Goal: Task Accomplishment & Management: Manage account settings

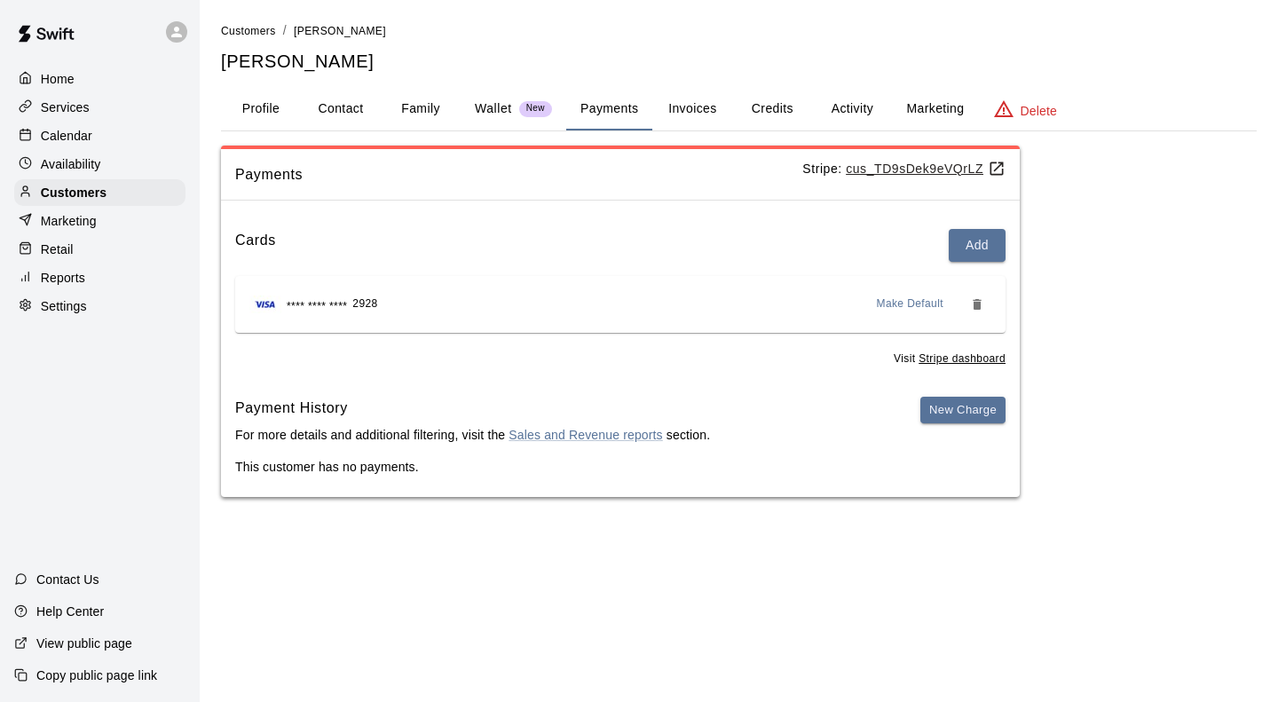
click at [1184, 273] on div "Payments Stripe: cus_TD9sDek9eVQrLZ Cards Add **** **** **** 2928 Make Default …" at bounding box center [739, 322] width 1036 height 352
click at [80, 131] on p "Calendar" at bounding box center [66, 136] width 51 height 18
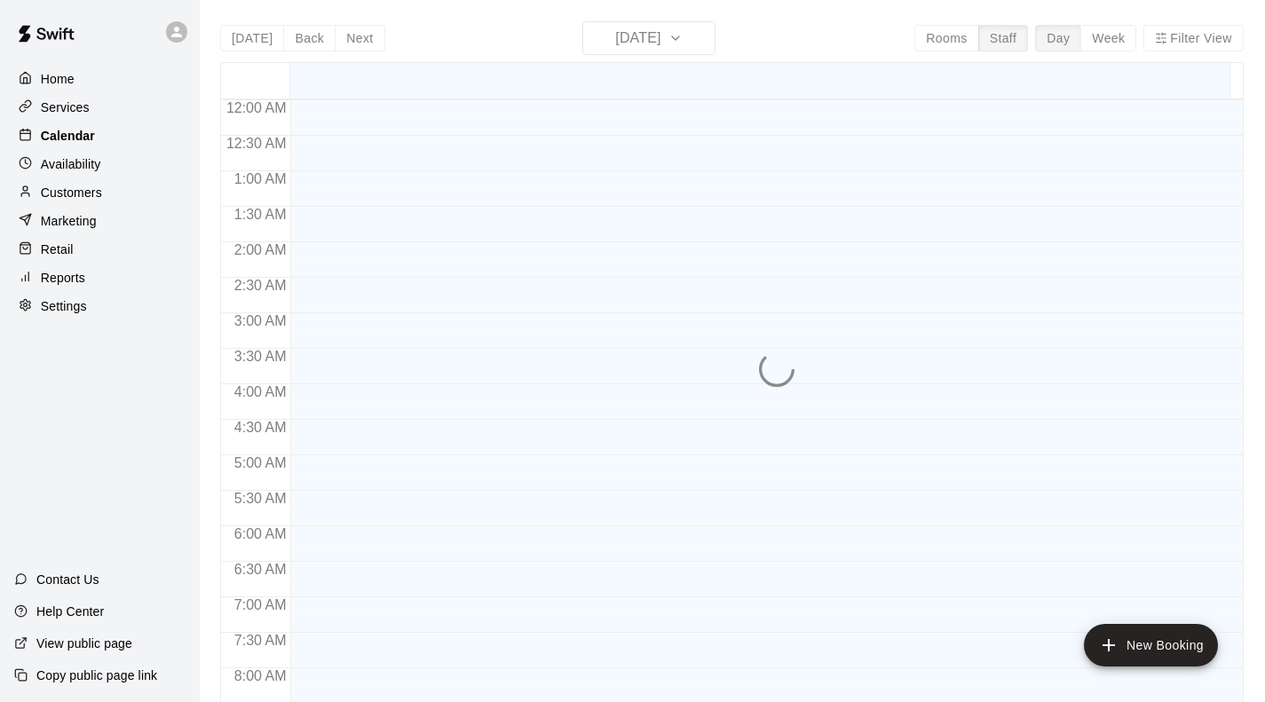
scroll to position [1083, 0]
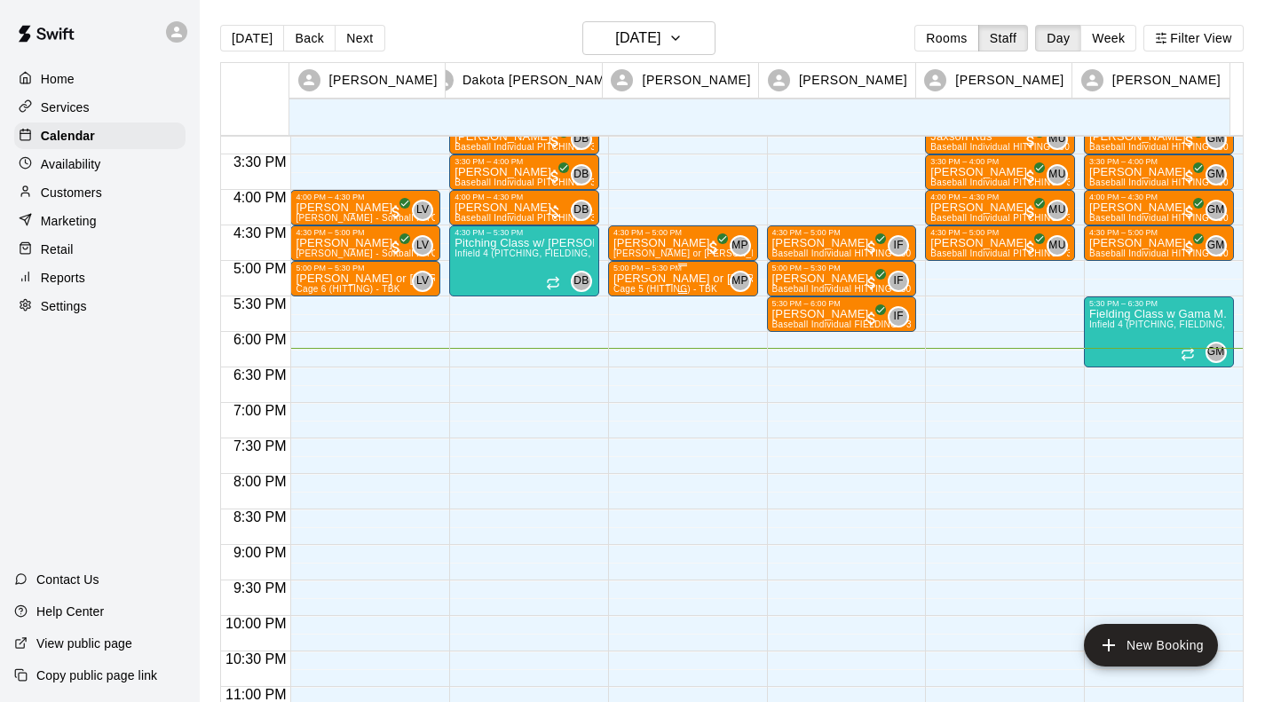
click at [685, 279] on p "[PERSON_NAME] or [PERSON_NAME] - Softball HITTING - 30 minutes" at bounding box center [682, 279] width 139 height 0
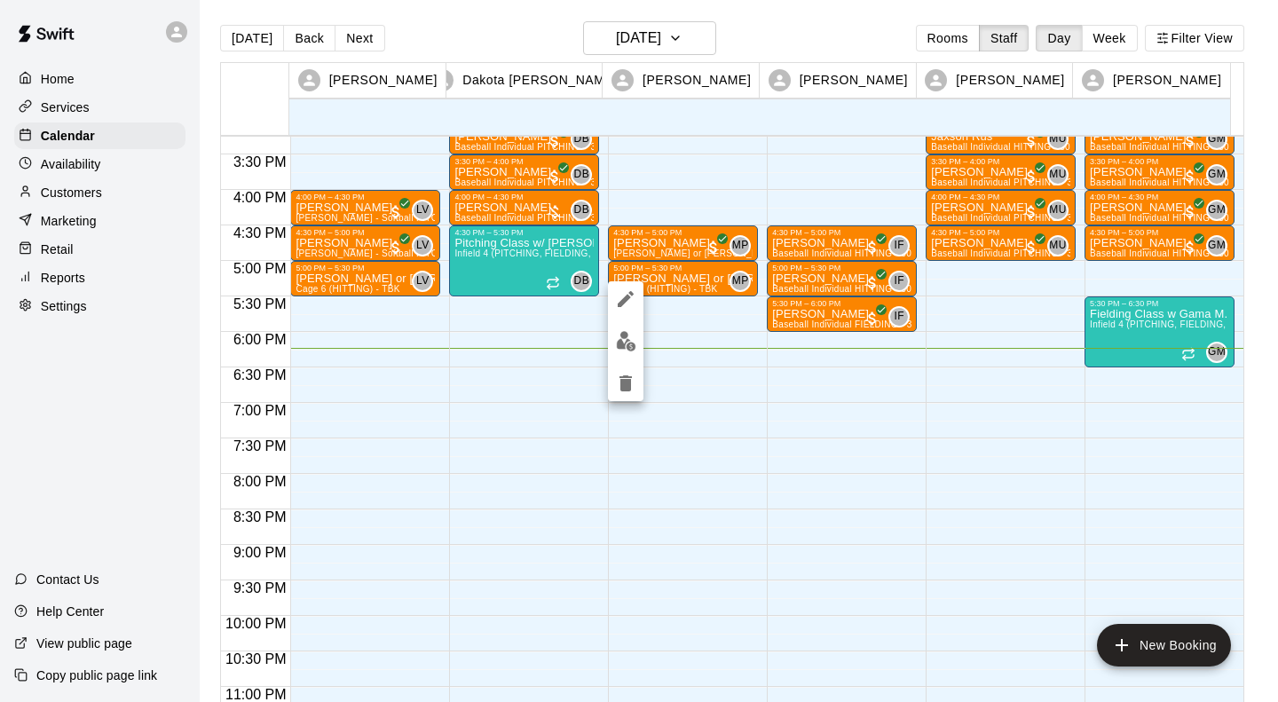
click at [625, 347] on img "edit" at bounding box center [626, 341] width 20 height 20
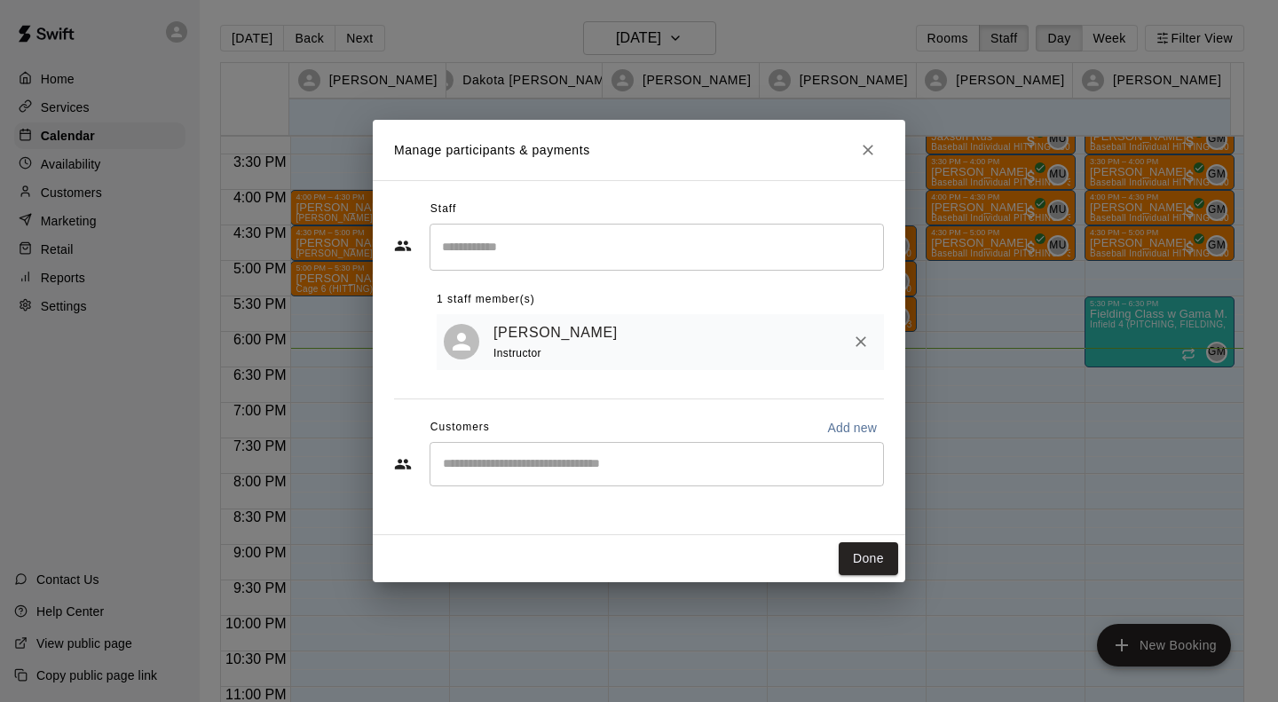
click at [870, 143] on icon "Close" at bounding box center [868, 150] width 18 height 18
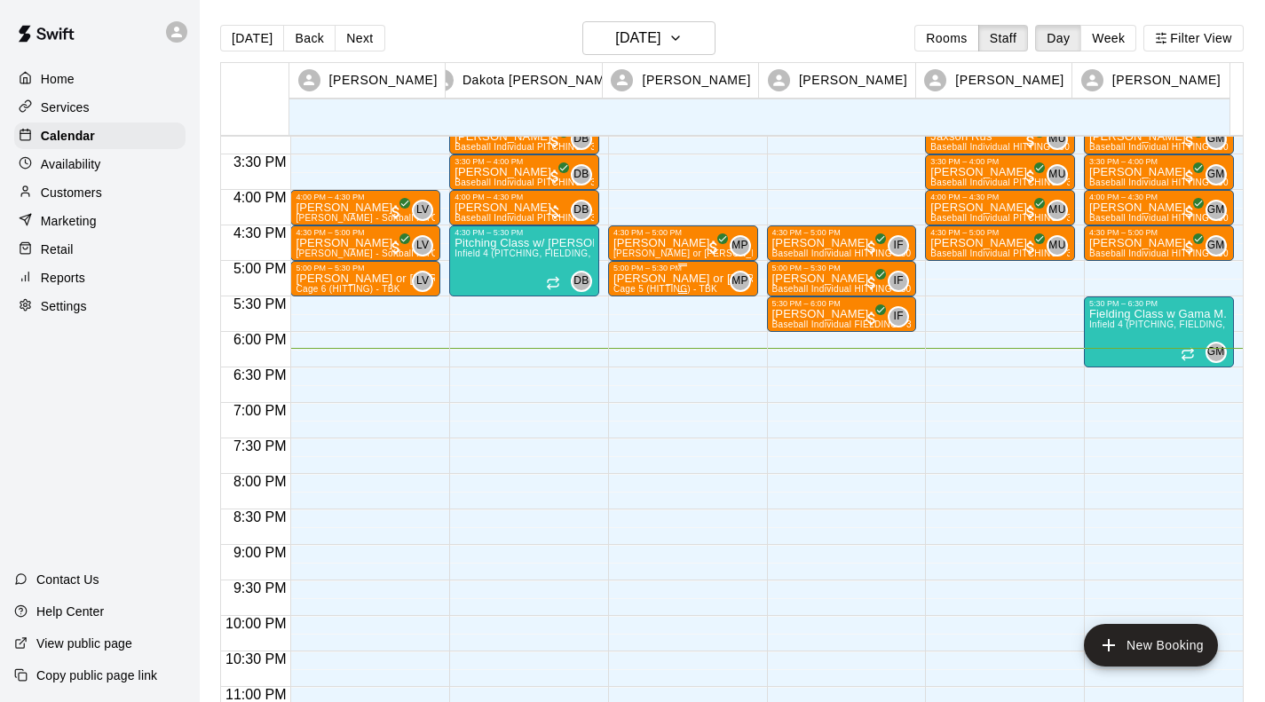
click at [675, 279] on p "[PERSON_NAME] or [PERSON_NAME] - Softball HITTING - 30 minutes" at bounding box center [682, 279] width 139 height 0
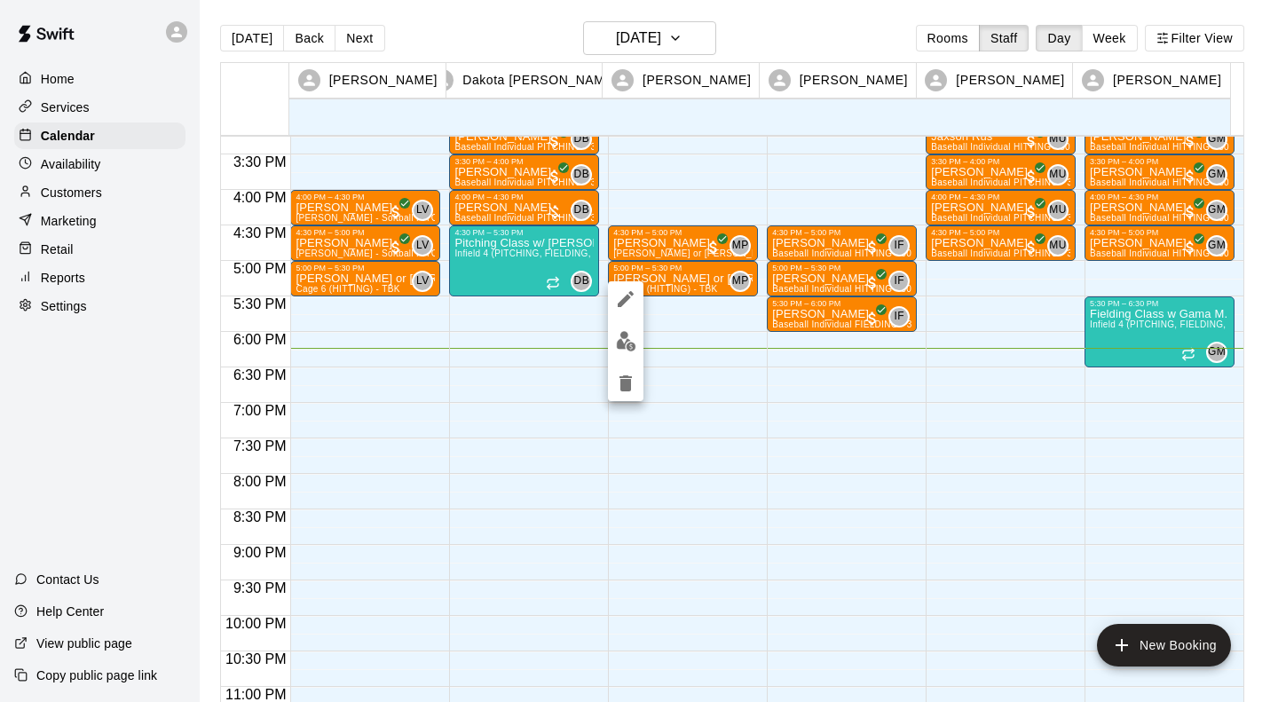
click at [625, 389] on icon "delete" at bounding box center [626, 383] width 12 height 16
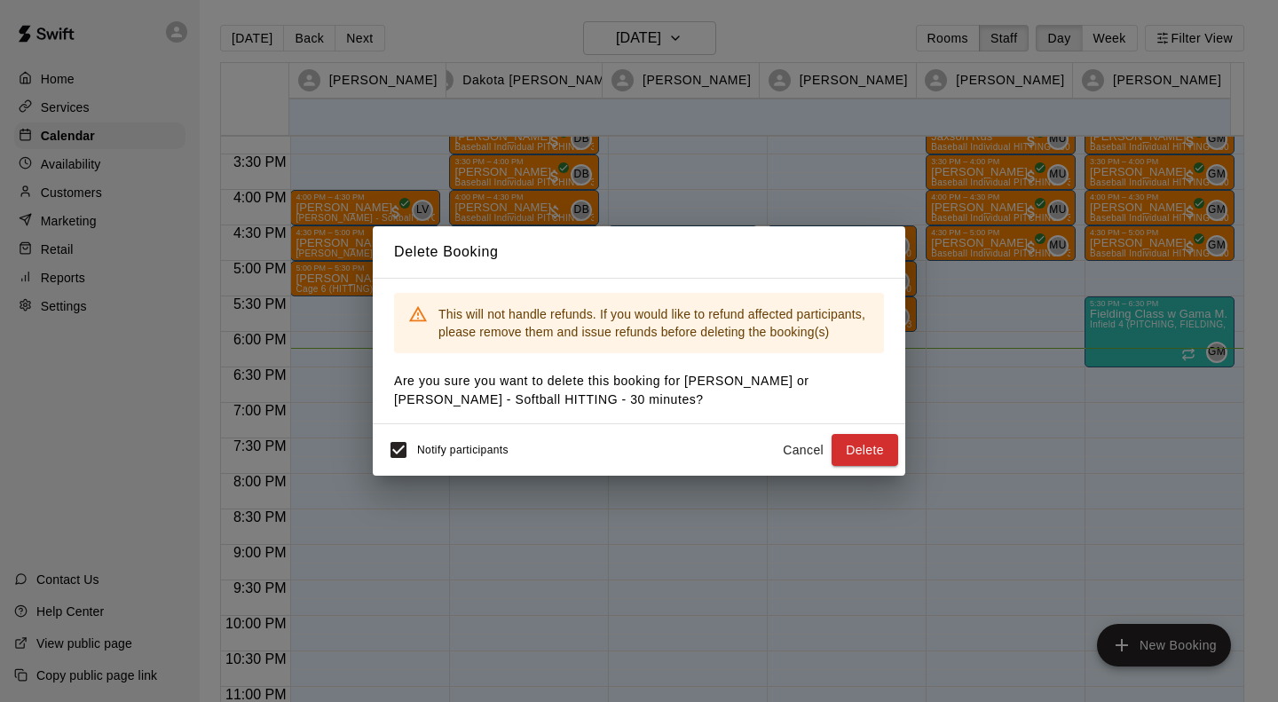
click at [871, 458] on button "Delete" at bounding box center [865, 450] width 67 height 33
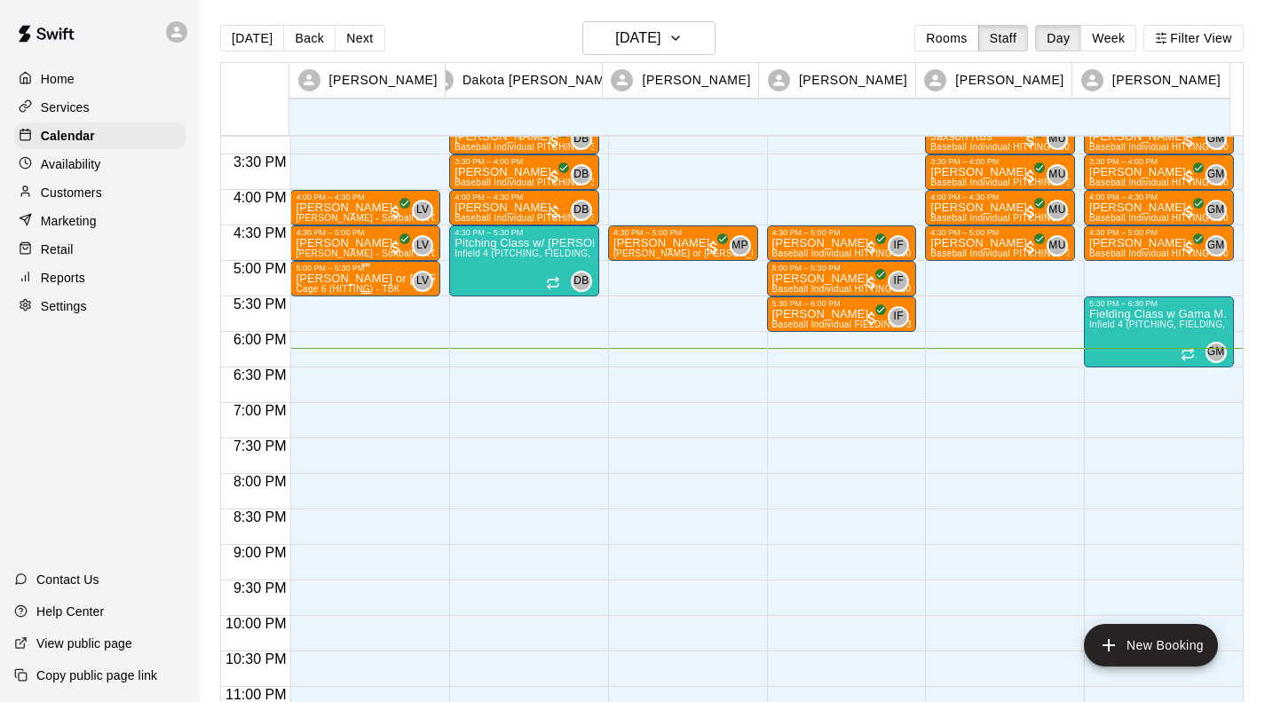
click at [371, 279] on p "[PERSON_NAME] or [PERSON_NAME] - Softball HITTING - 30 minutes" at bounding box center [365, 279] width 139 height 0
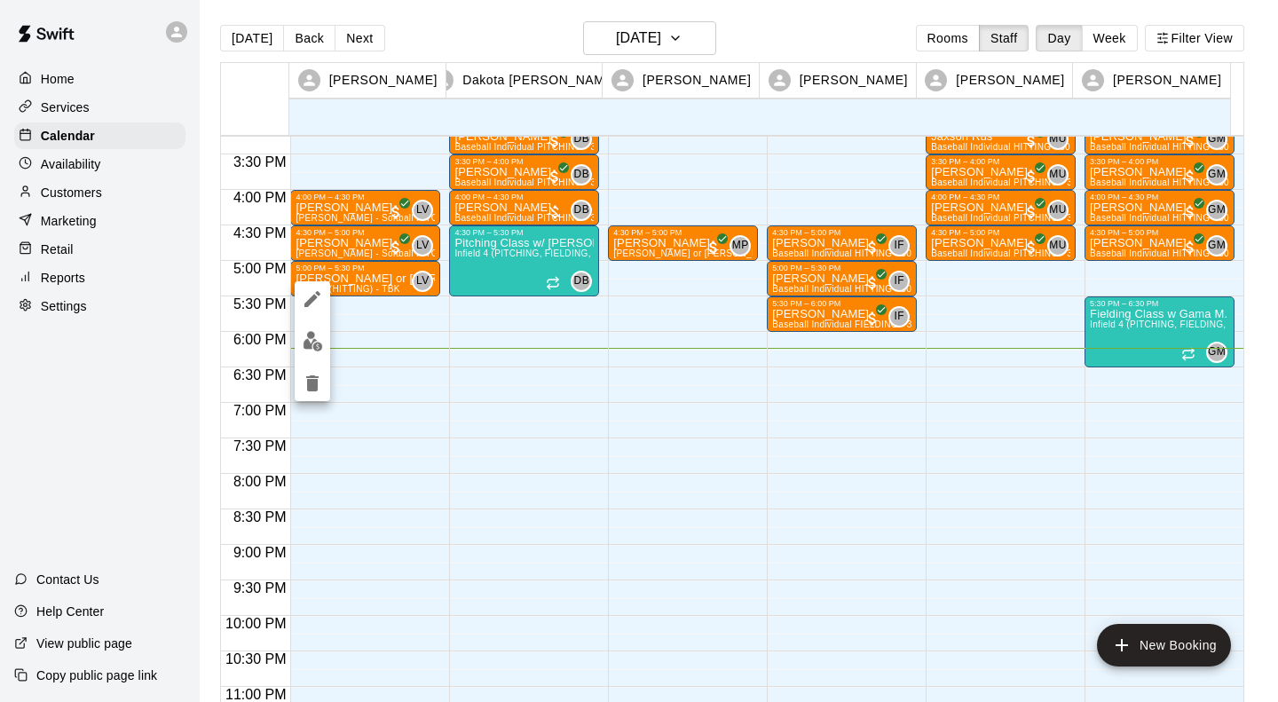
click at [314, 390] on icon "delete" at bounding box center [312, 383] width 12 height 16
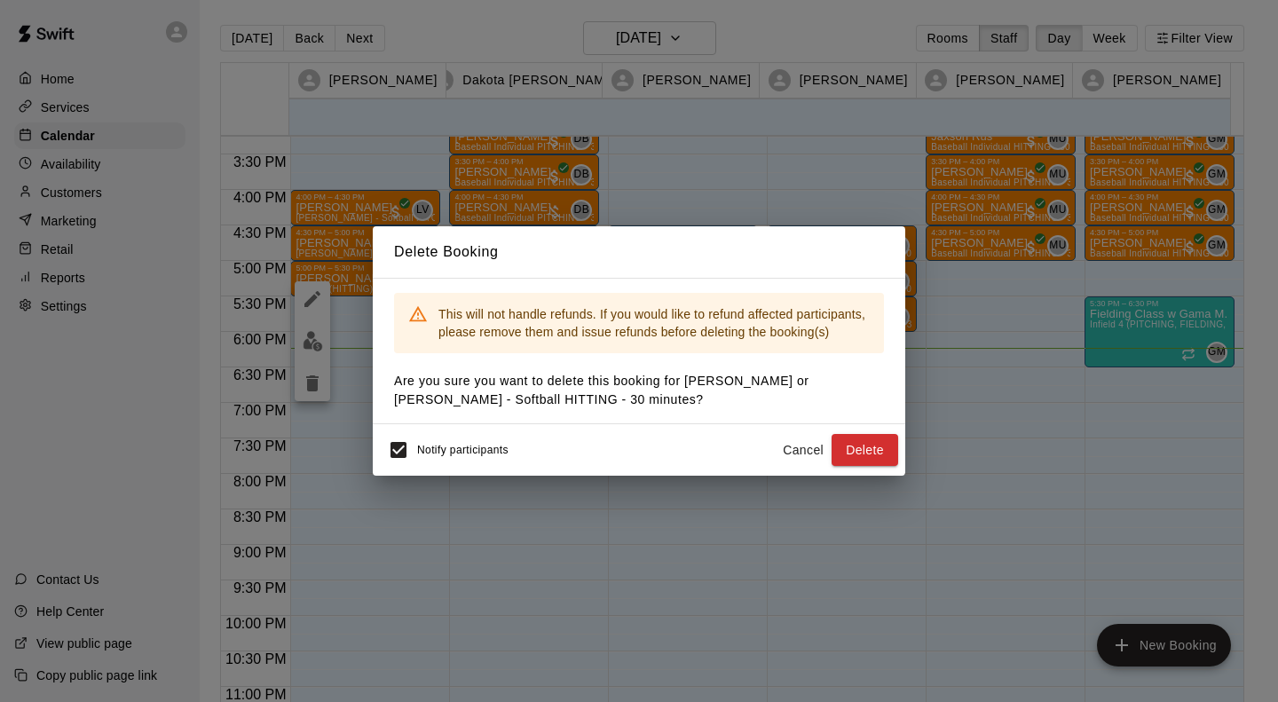
click at [876, 454] on button "Delete" at bounding box center [865, 450] width 67 height 33
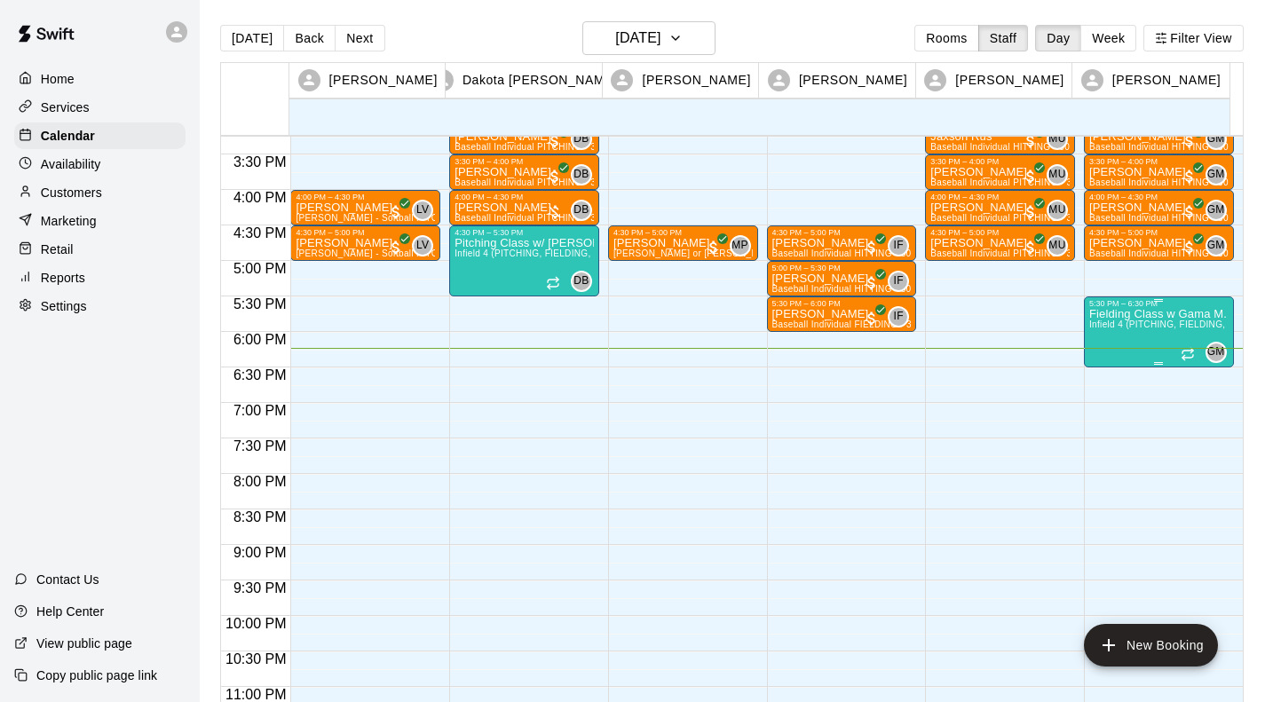
click at [1150, 323] on span "Infield 4 (PITCHING, FIELDING, CATCHING) - TBK" at bounding box center [1197, 325] width 217 height 10
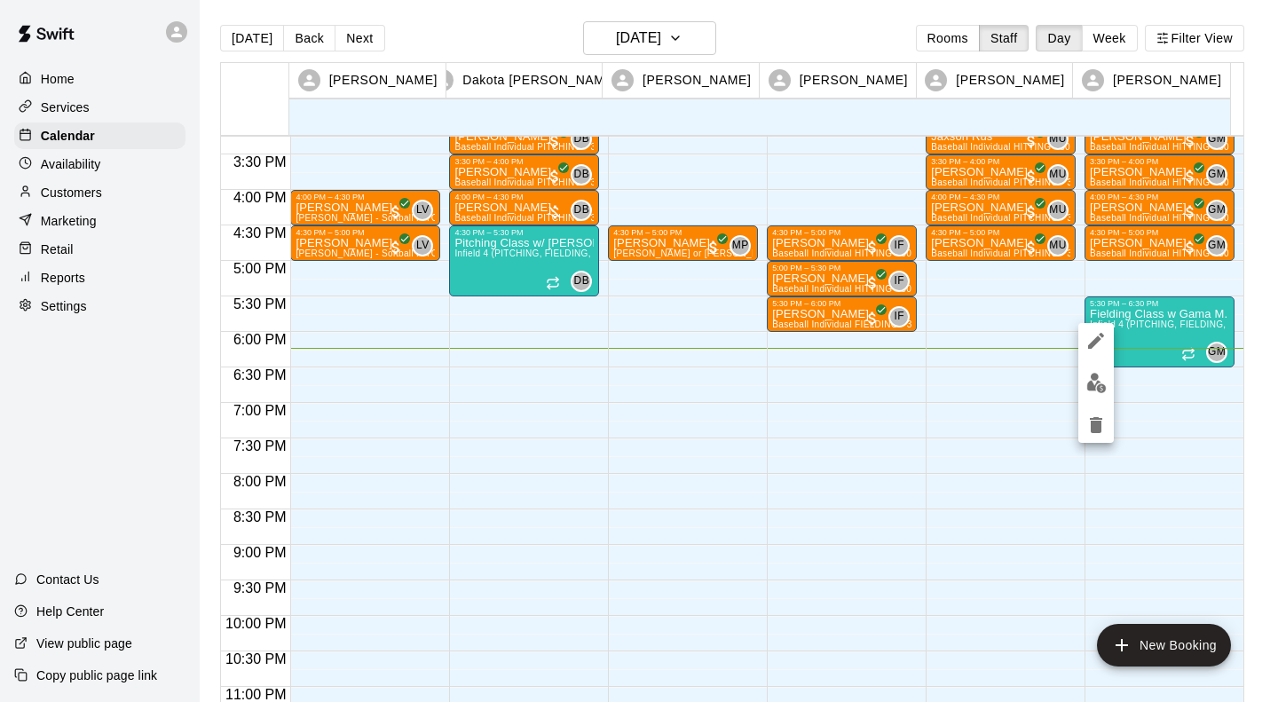
click at [1095, 424] on icon "delete" at bounding box center [1096, 425] width 12 height 16
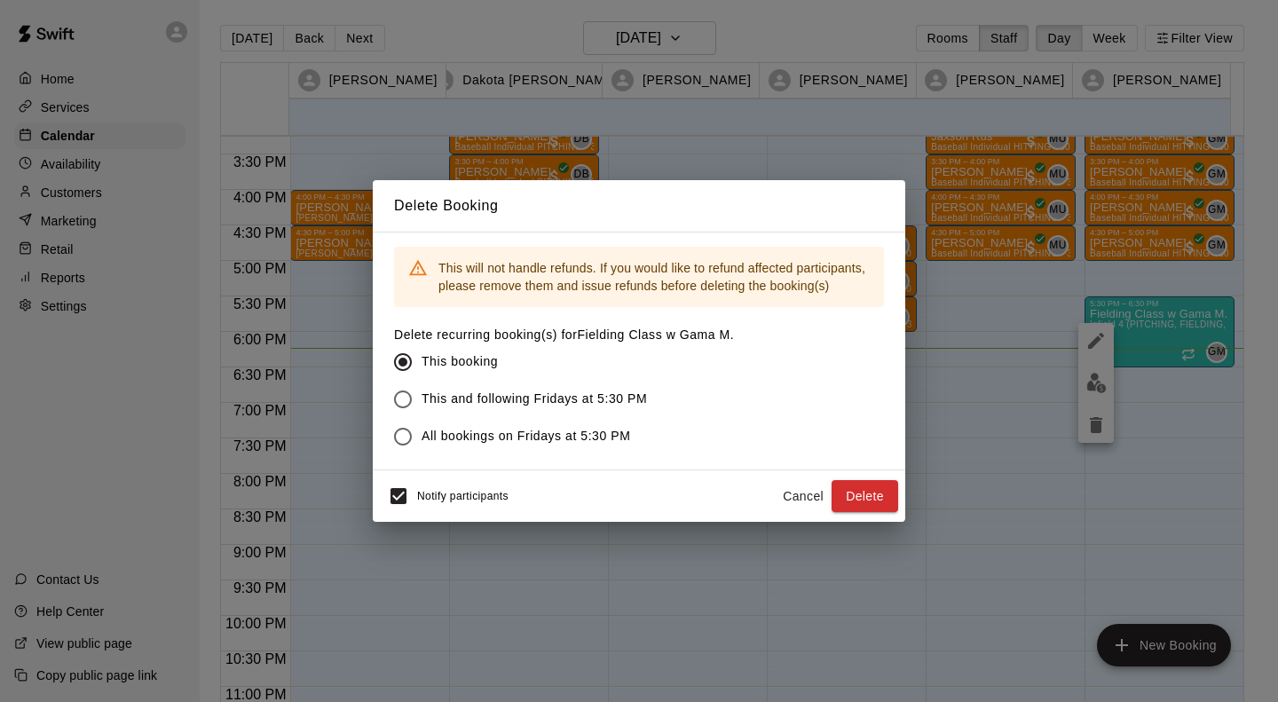
click at [871, 492] on button "Delete" at bounding box center [865, 496] width 67 height 33
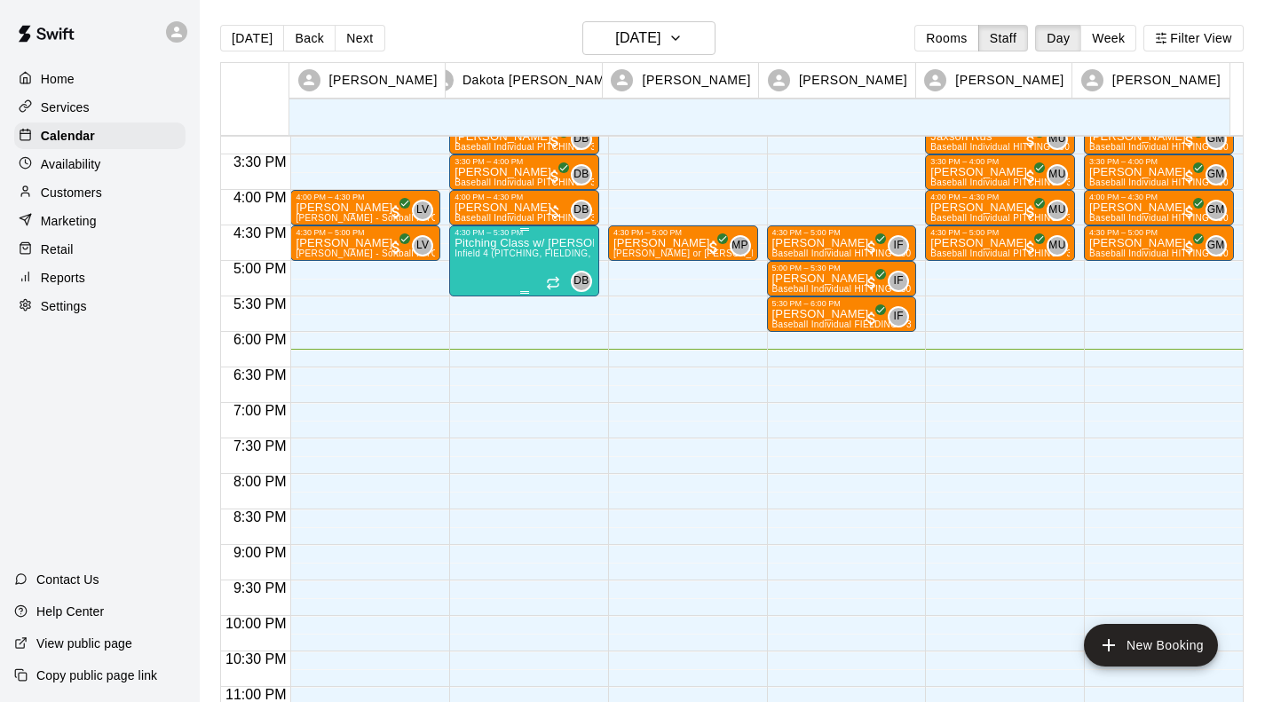
click at [500, 251] on div "Pitching Class w/ [PERSON_NAME] 4 (PITCHING, FIELDING, CATCHING) - TBK (0/4 spo…" at bounding box center [523, 588] width 139 height 702
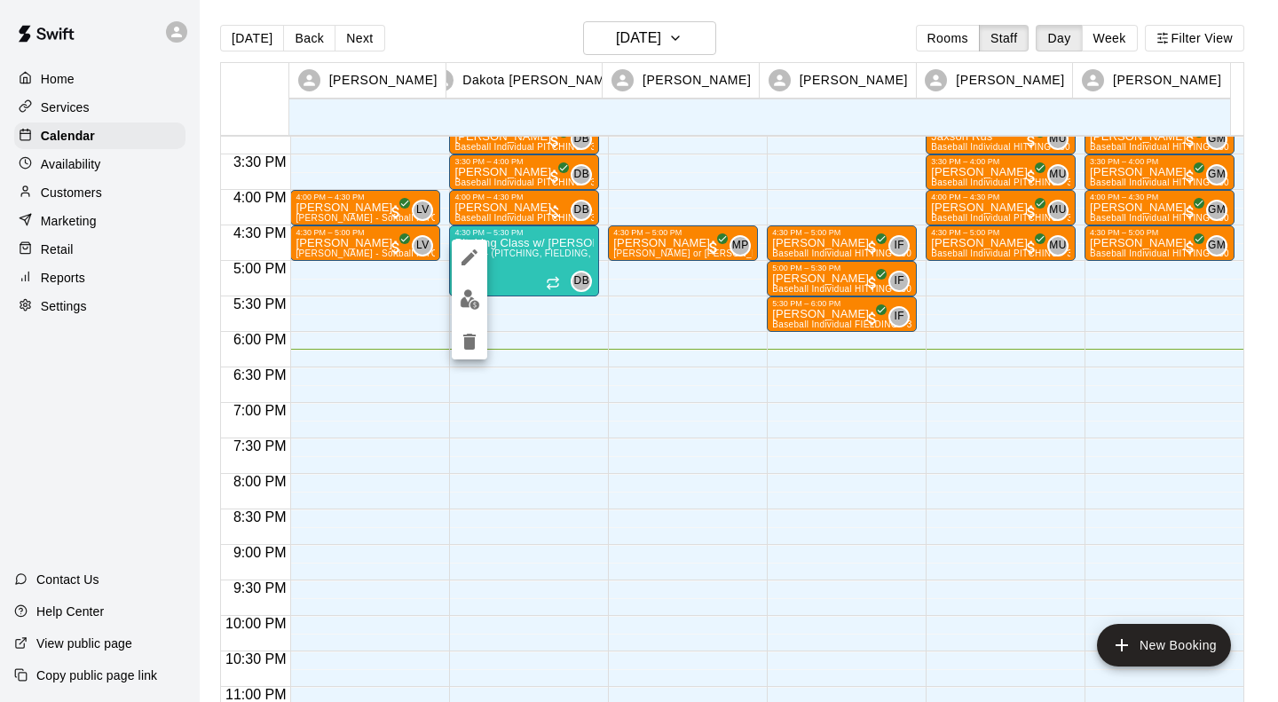
click at [475, 344] on icon "delete" at bounding box center [469, 341] width 21 height 21
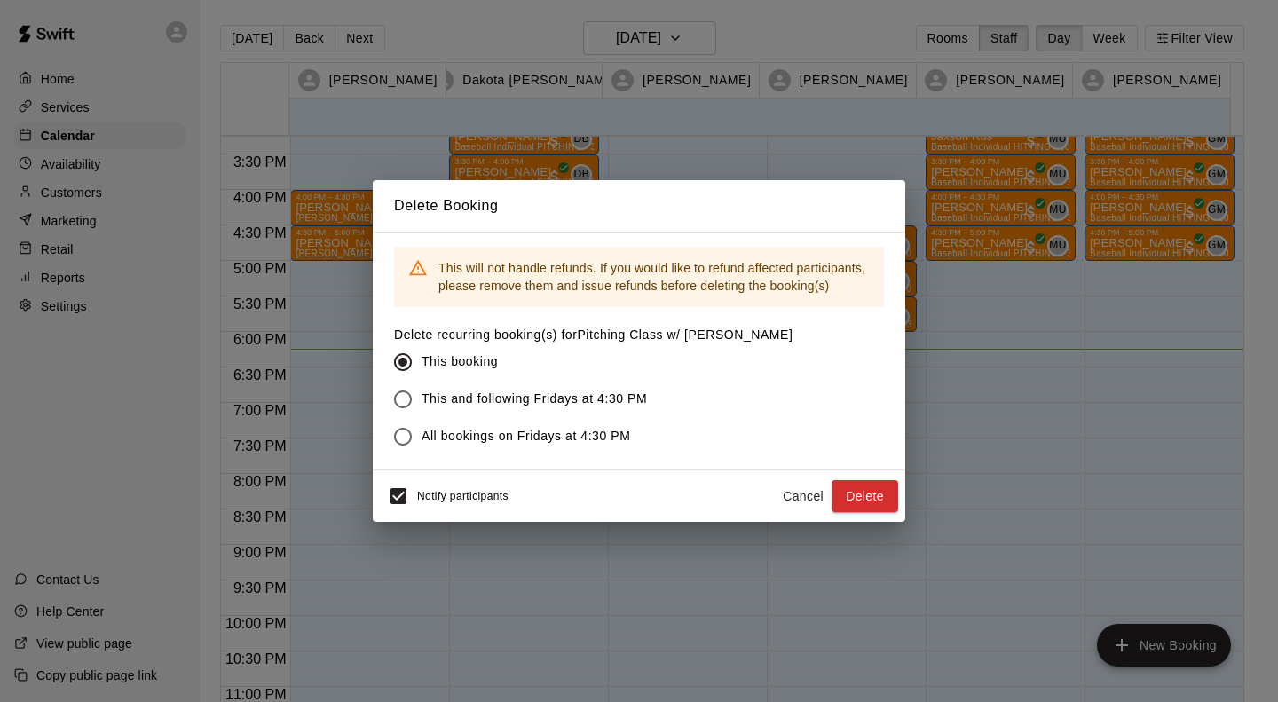
click at [876, 499] on button "Delete" at bounding box center [865, 496] width 67 height 33
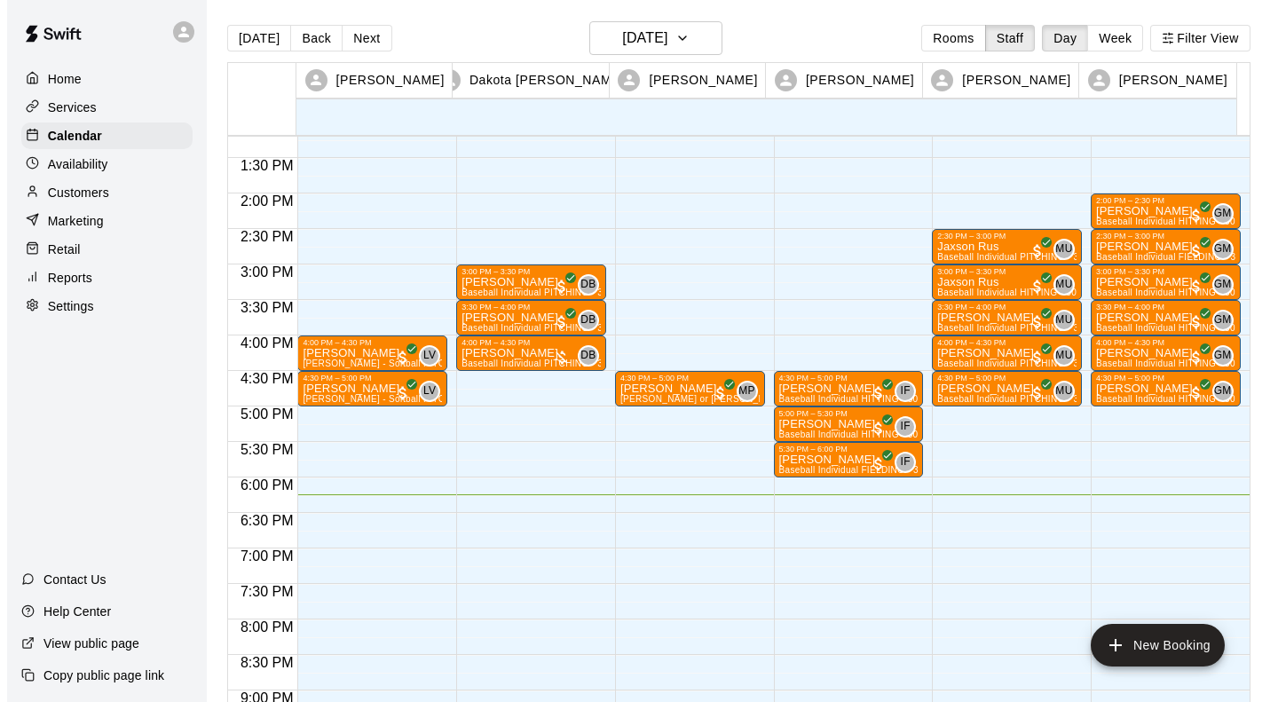
scroll to position [917, 0]
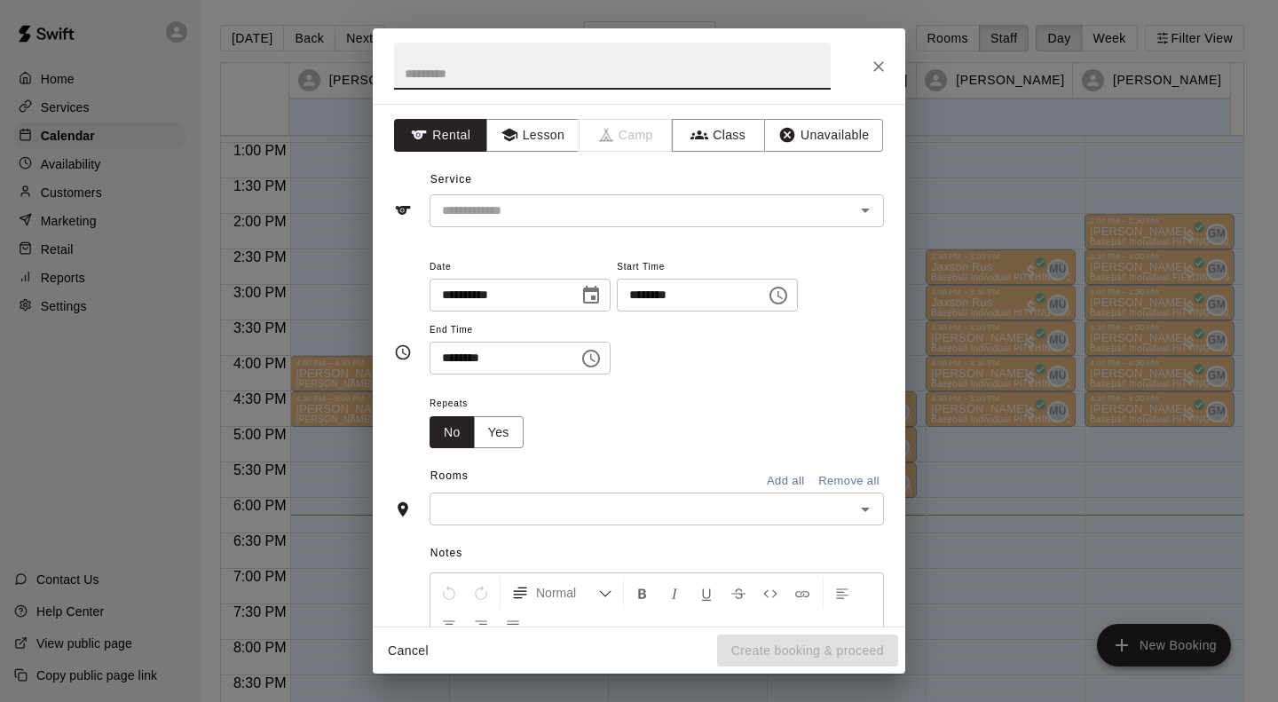
click at [554, 48] on input "text" at bounding box center [612, 66] width 437 height 47
click at [869, 59] on button "Close" at bounding box center [879, 67] width 32 height 32
click at [889, 61] on button "Close" at bounding box center [879, 67] width 32 height 32
click at [0, 445] on div "**********" at bounding box center [639, 351] width 1278 height 702
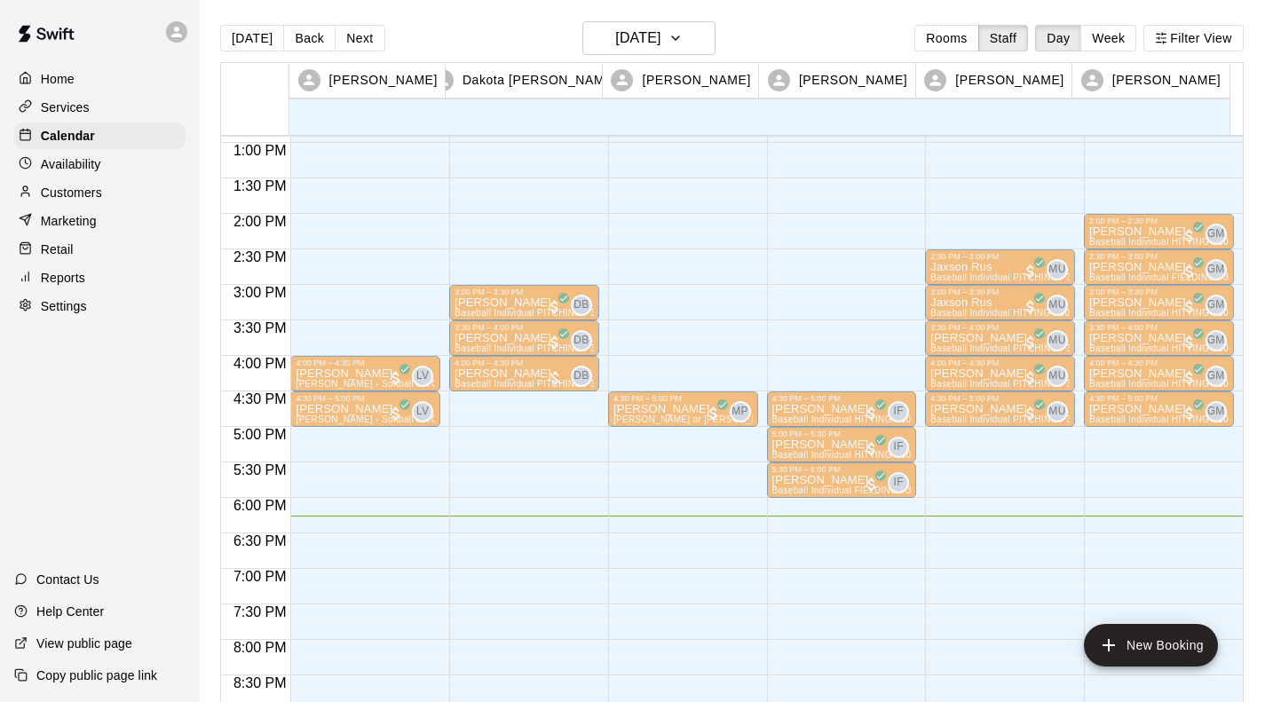
click at [0, 447] on div "Home Services Calendar Availability Customers Marketing Retail Reports Settings…" at bounding box center [100, 351] width 200 height 702
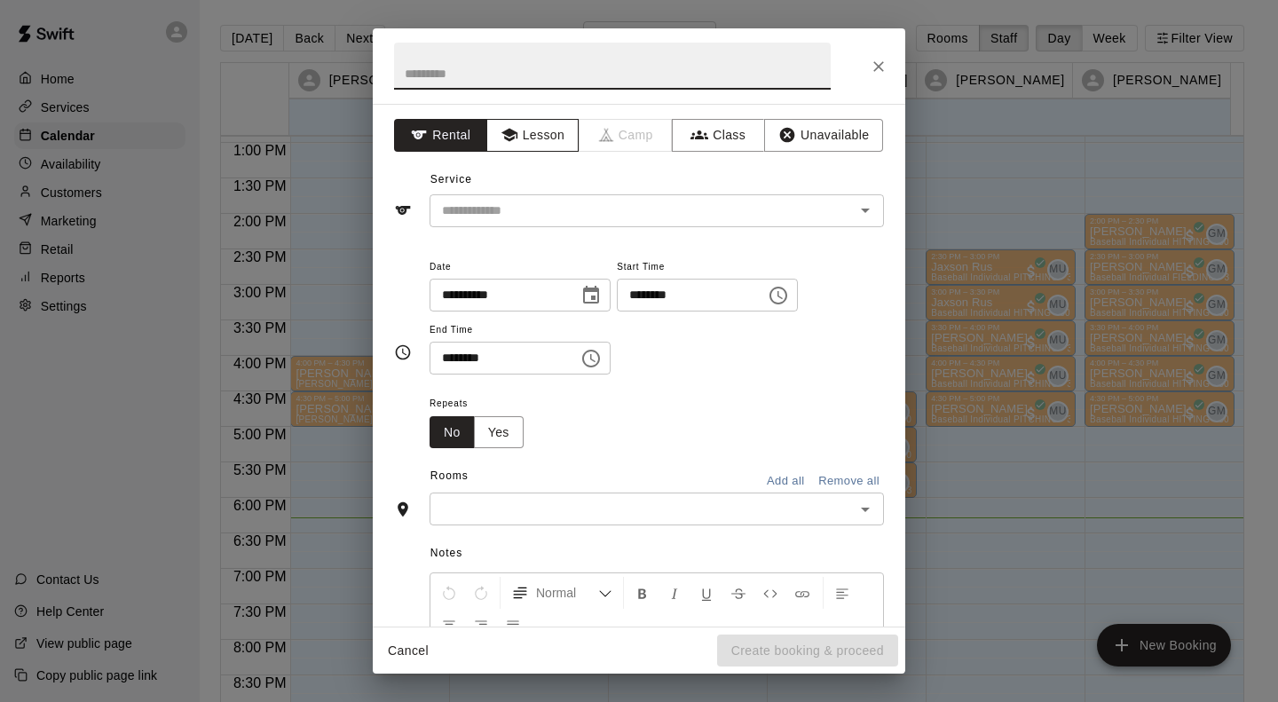
click at [540, 130] on button "Lesson" at bounding box center [532, 135] width 93 height 33
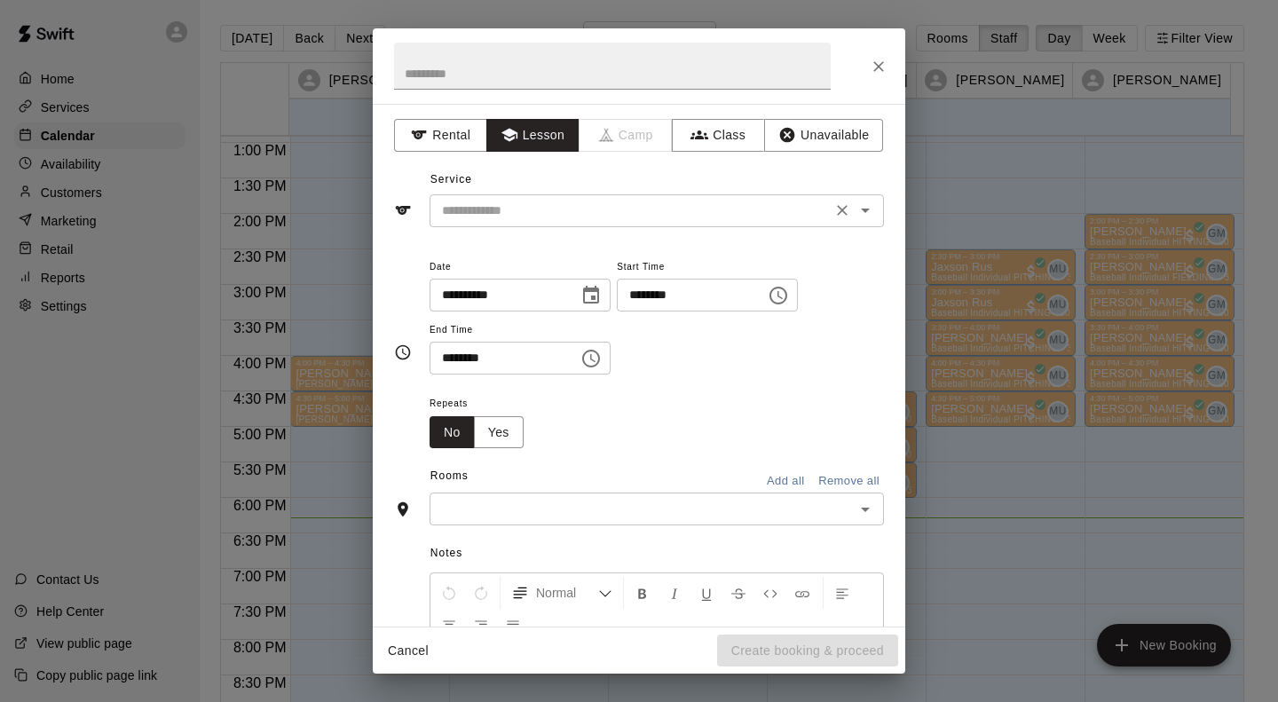
click at [557, 202] on input "text" at bounding box center [630, 211] width 391 height 22
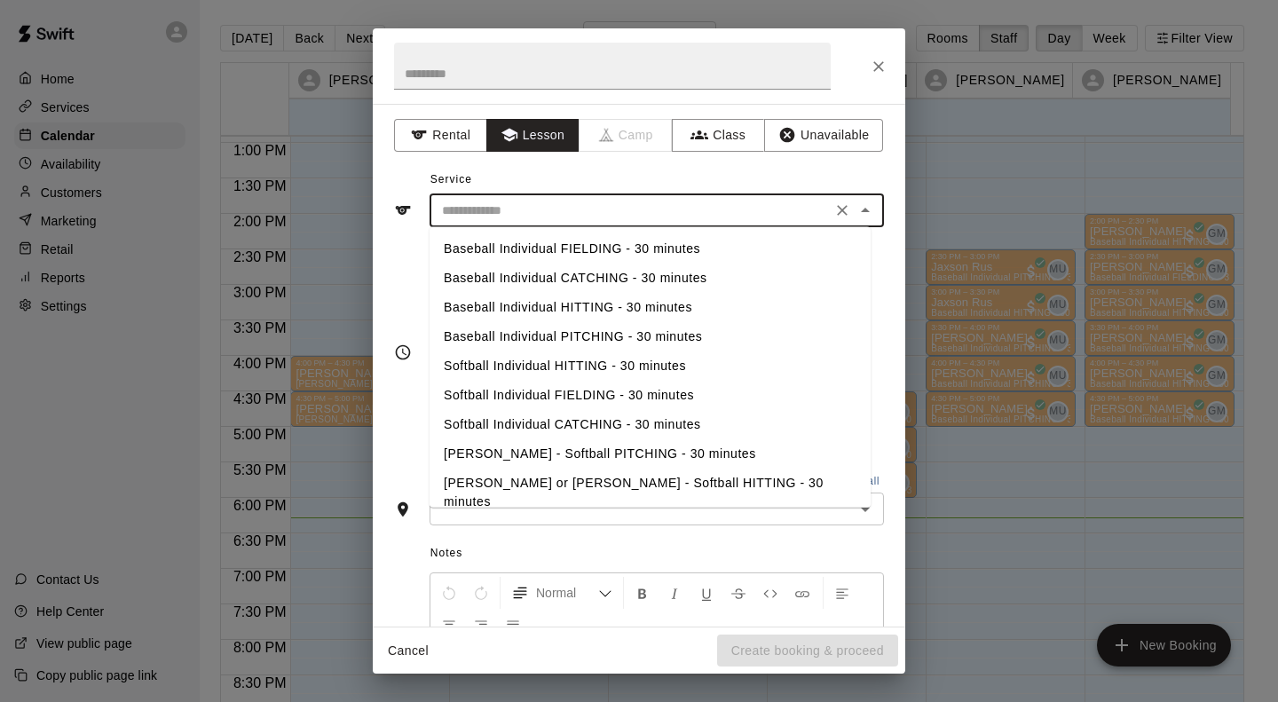
click at [597, 483] on li "[PERSON_NAME] or [PERSON_NAME] - Softball HITTING - 30 minutes" at bounding box center [650, 493] width 441 height 48
type input "**********"
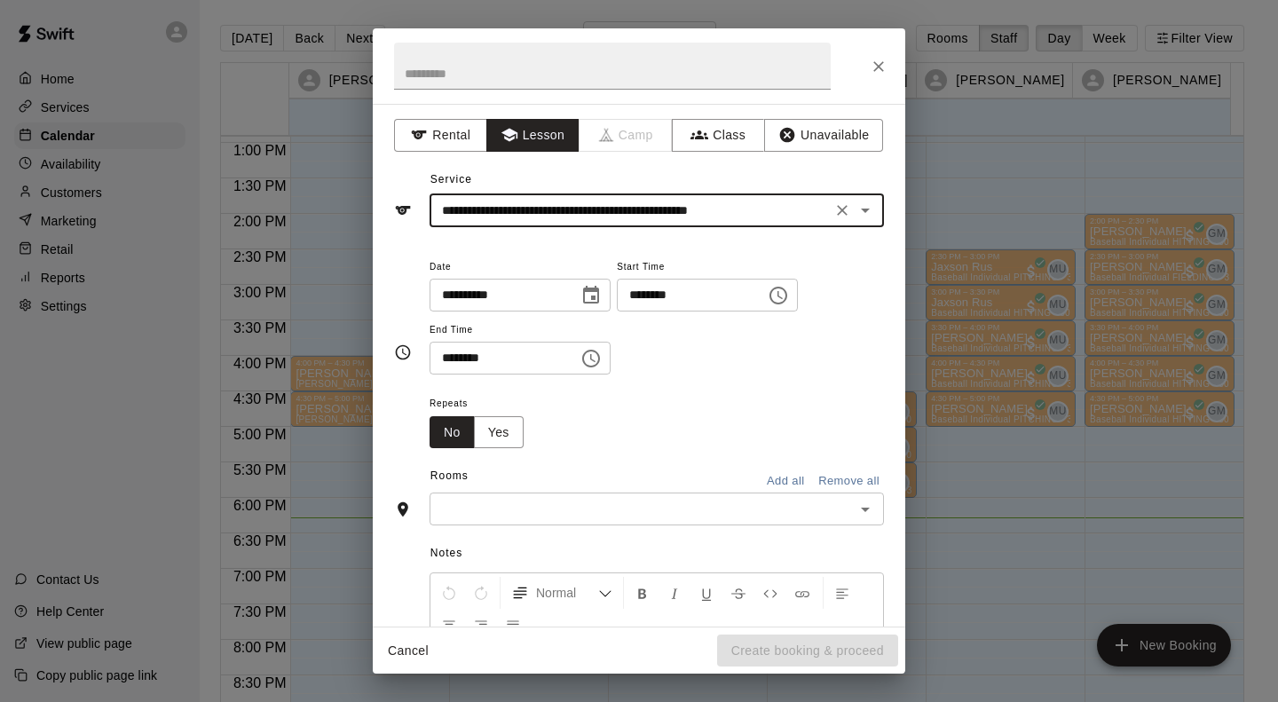
click at [505, 507] on input "text" at bounding box center [642, 509] width 415 height 22
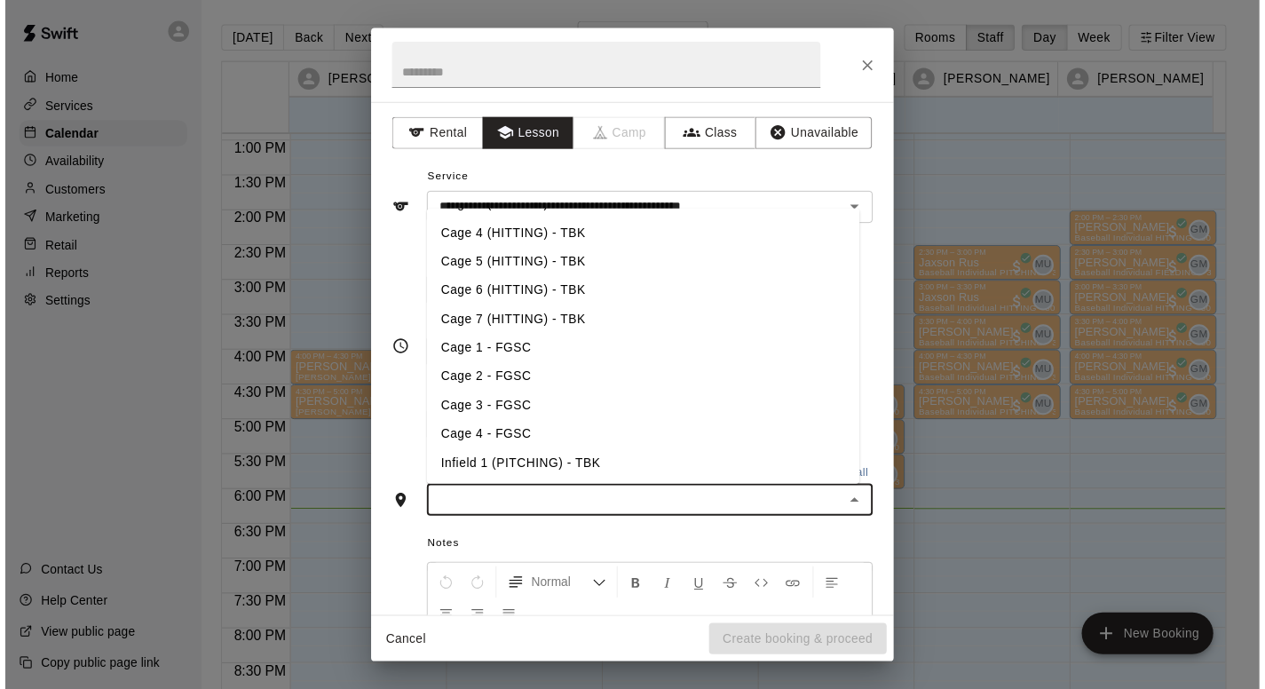
scroll to position [83, 0]
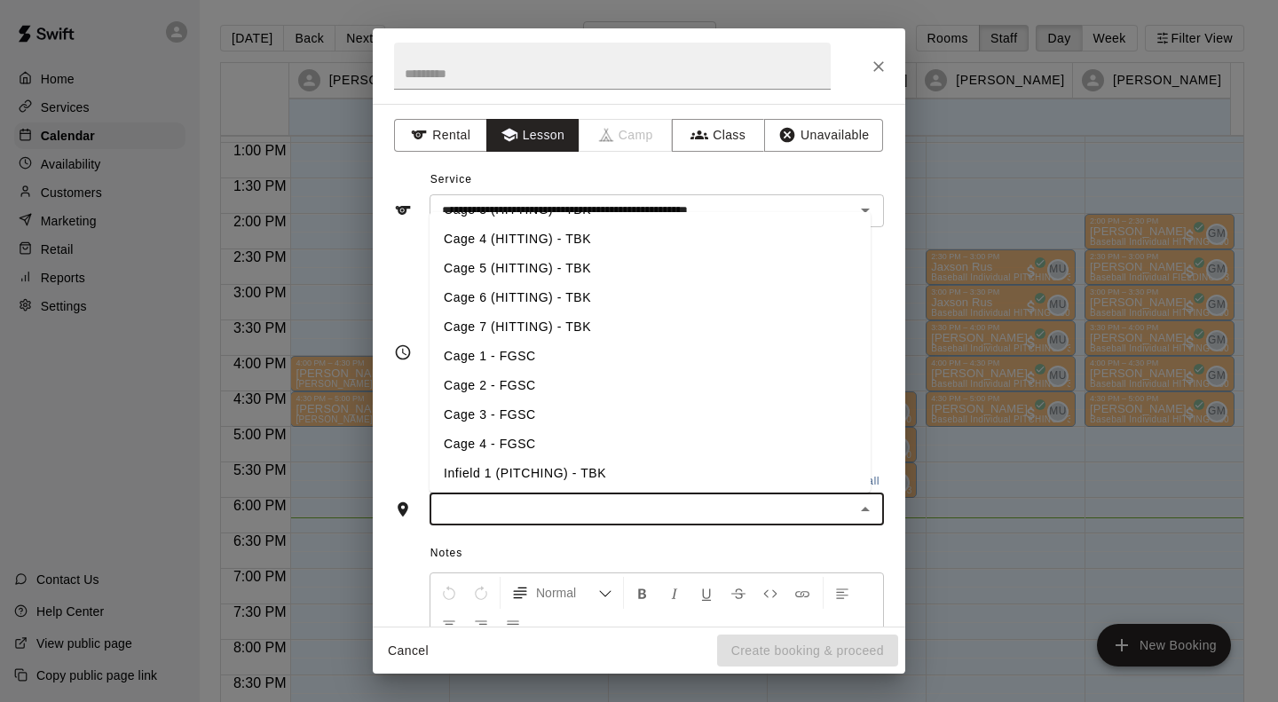
click at [577, 268] on li "Cage 5 (HITTING) - TBK" at bounding box center [650, 268] width 441 height 29
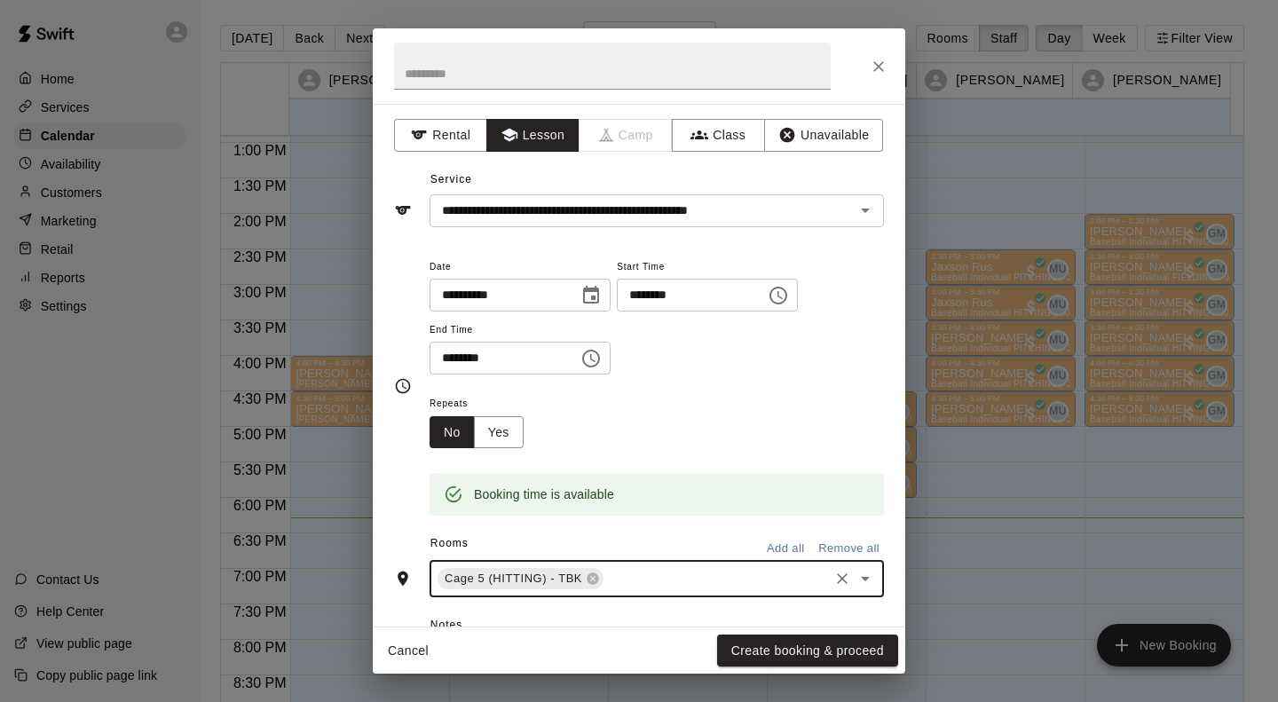
click at [810, 657] on button "Create booking & proceed" at bounding box center [807, 651] width 181 height 33
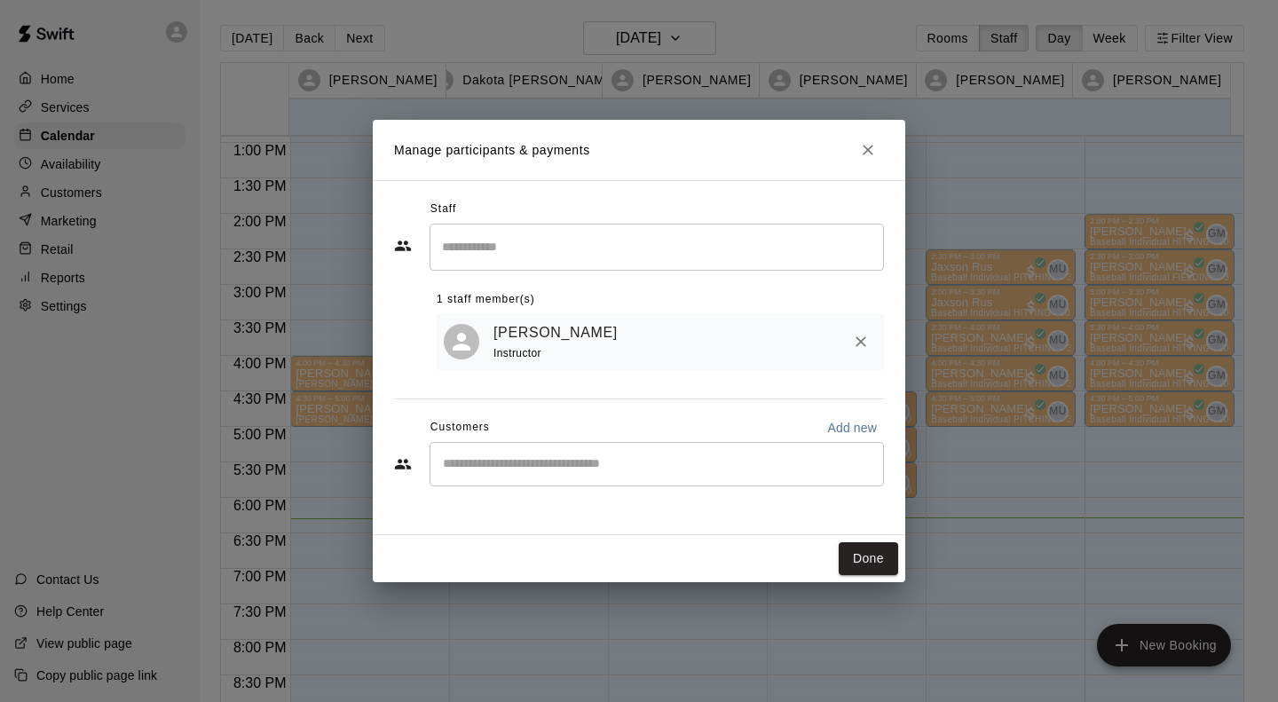
click at [535, 464] on input "Start typing to search customers..." at bounding box center [657, 464] width 439 height 18
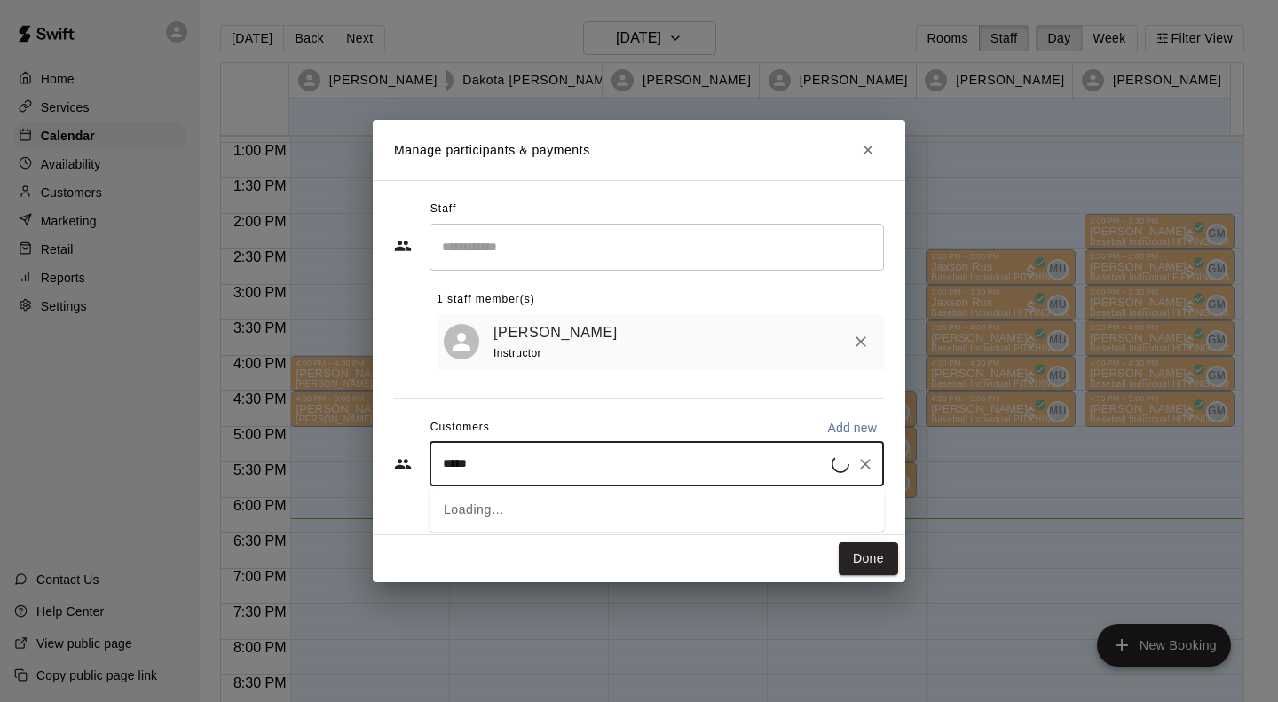
type input "******"
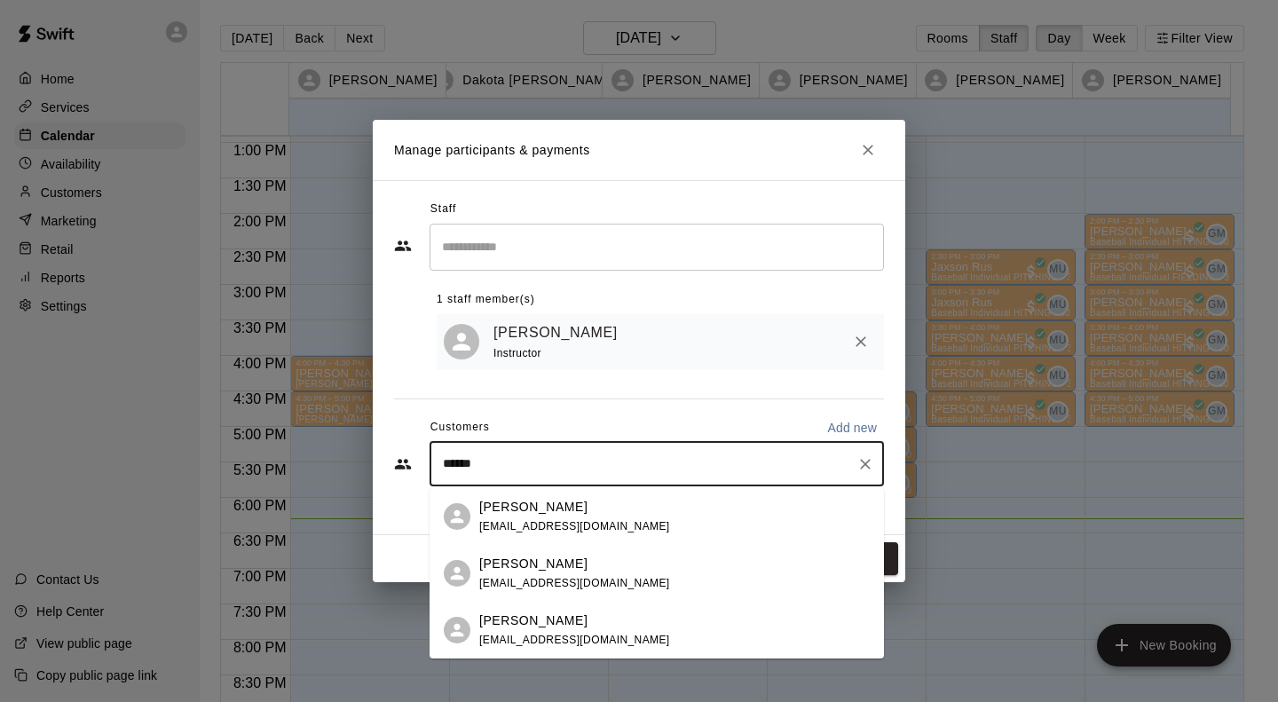
click at [526, 564] on p "[PERSON_NAME]" at bounding box center [533, 564] width 108 height 19
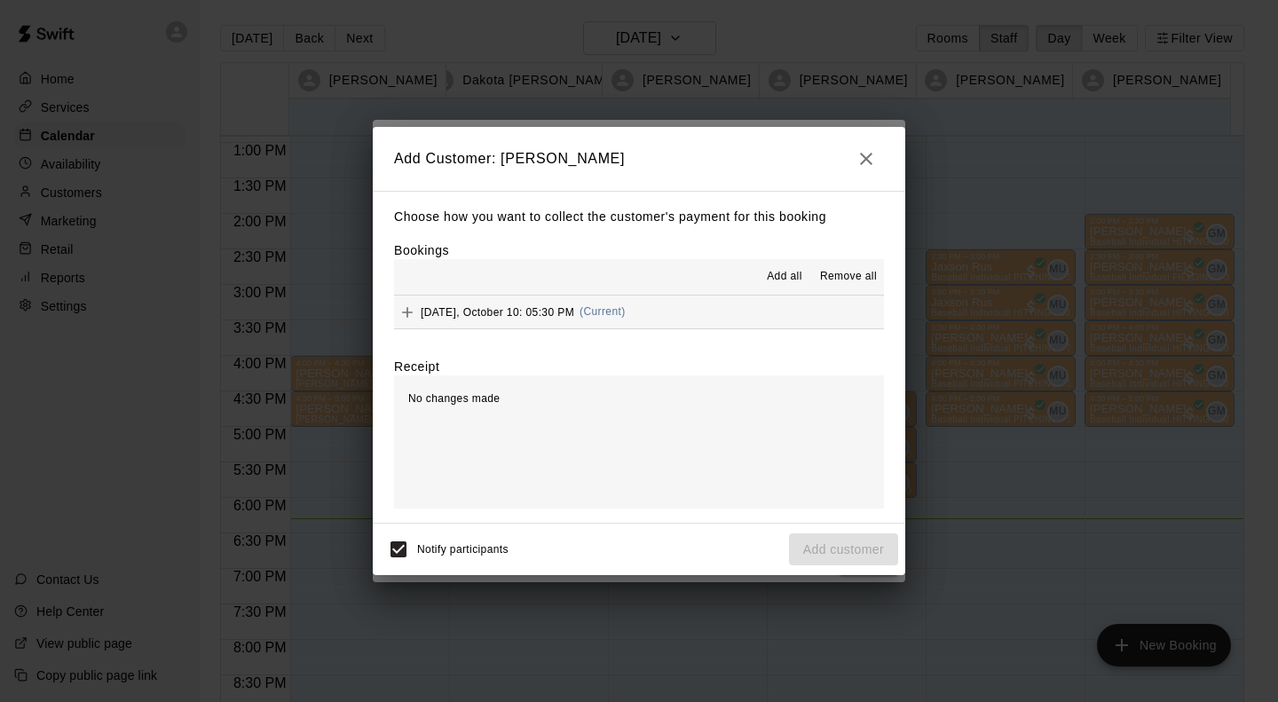
click at [509, 312] on span "[DATE], October 10: 05:30 PM" at bounding box center [498, 311] width 154 height 12
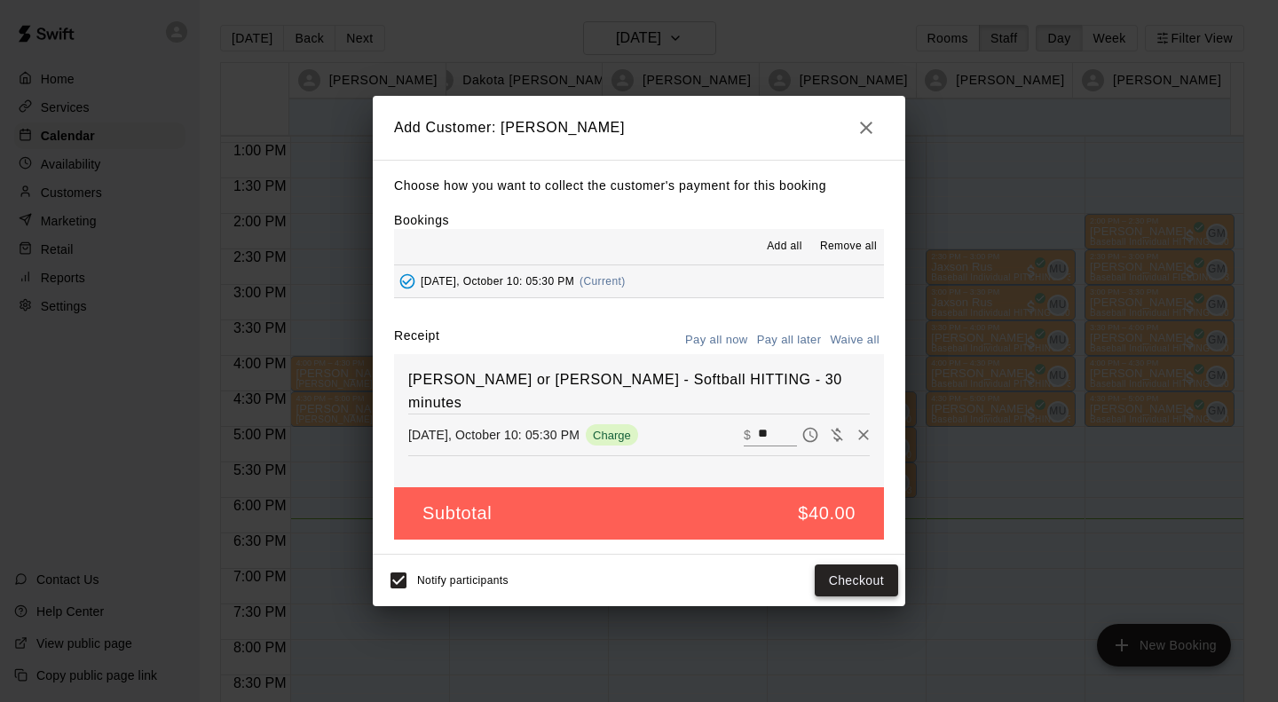
click at [874, 568] on button "Checkout" at bounding box center [856, 581] width 83 height 33
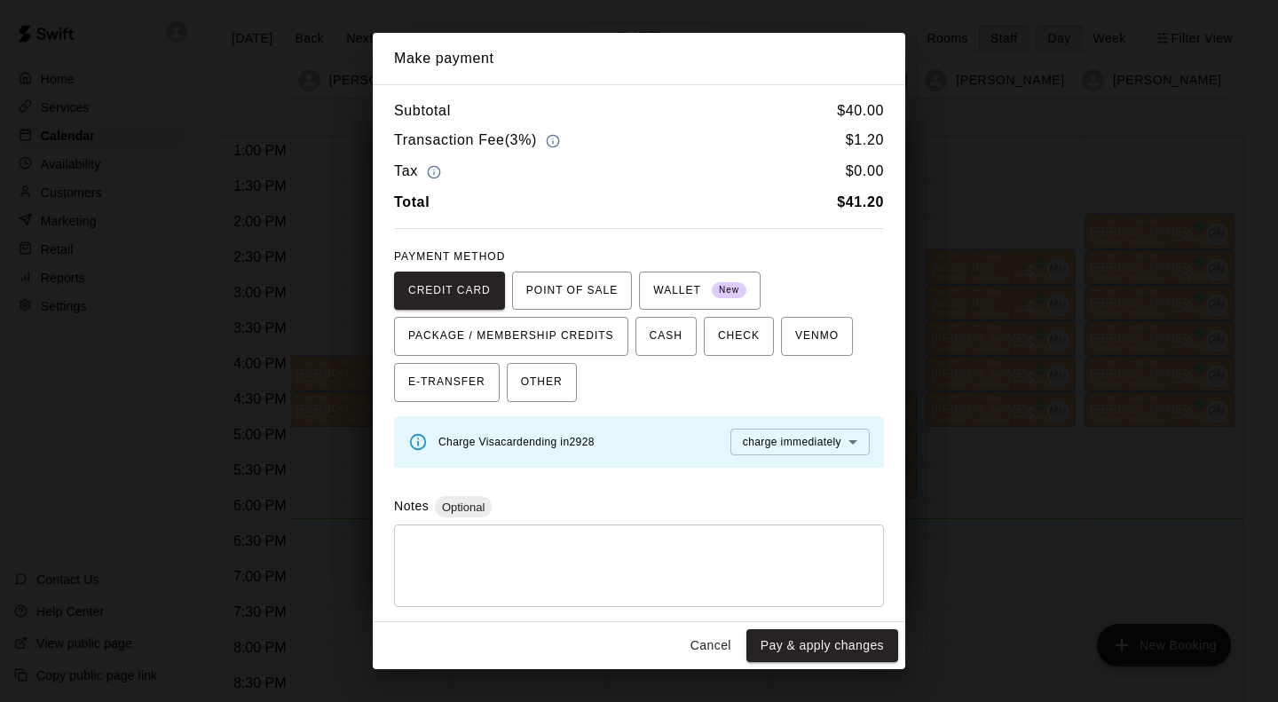
click at [854, 641] on button "Pay & apply changes" at bounding box center [823, 645] width 152 height 33
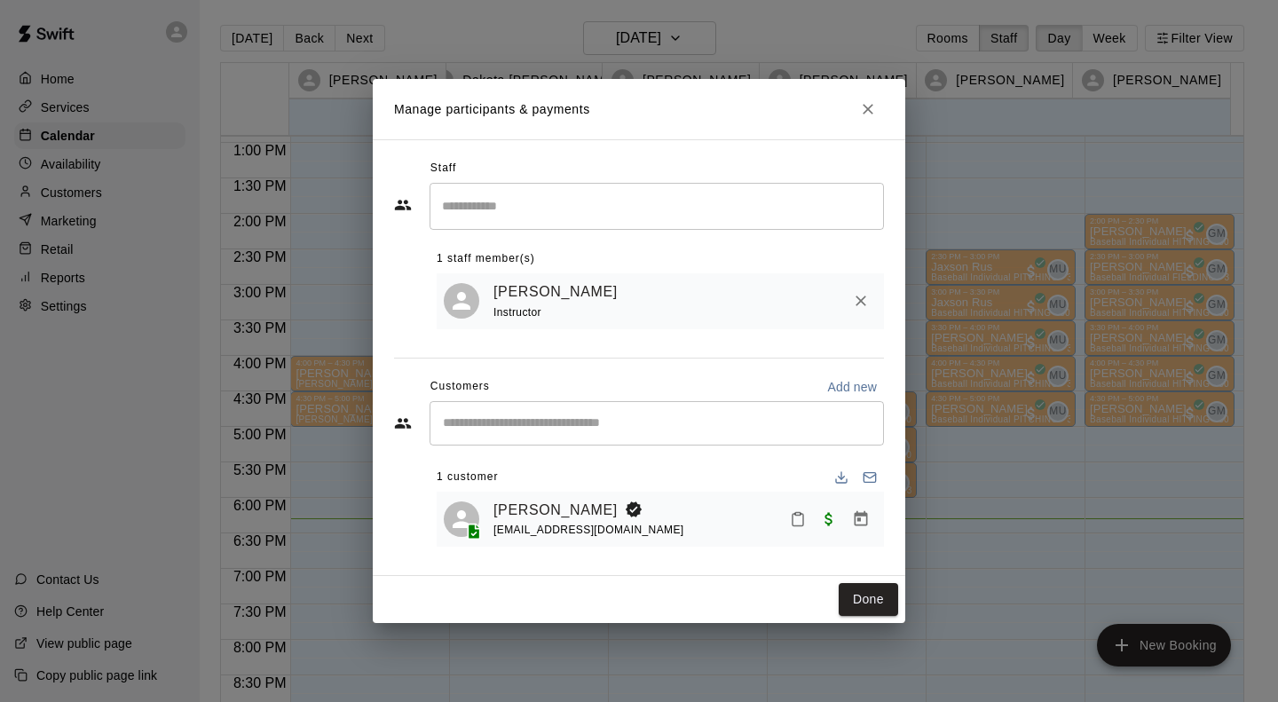
click at [791, 520] on icon "Mark attendance" at bounding box center [798, 519] width 16 height 16
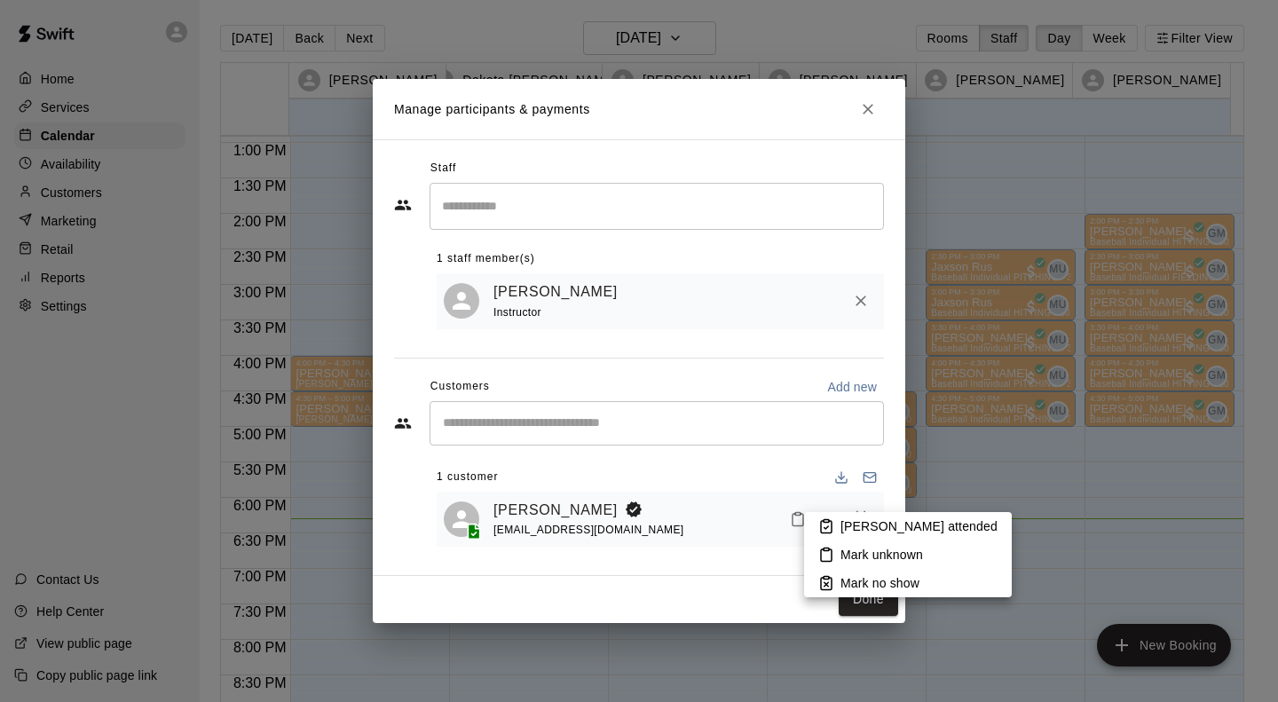
click at [884, 524] on p "[PERSON_NAME] attended" at bounding box center [919, 527] width 157 height 18
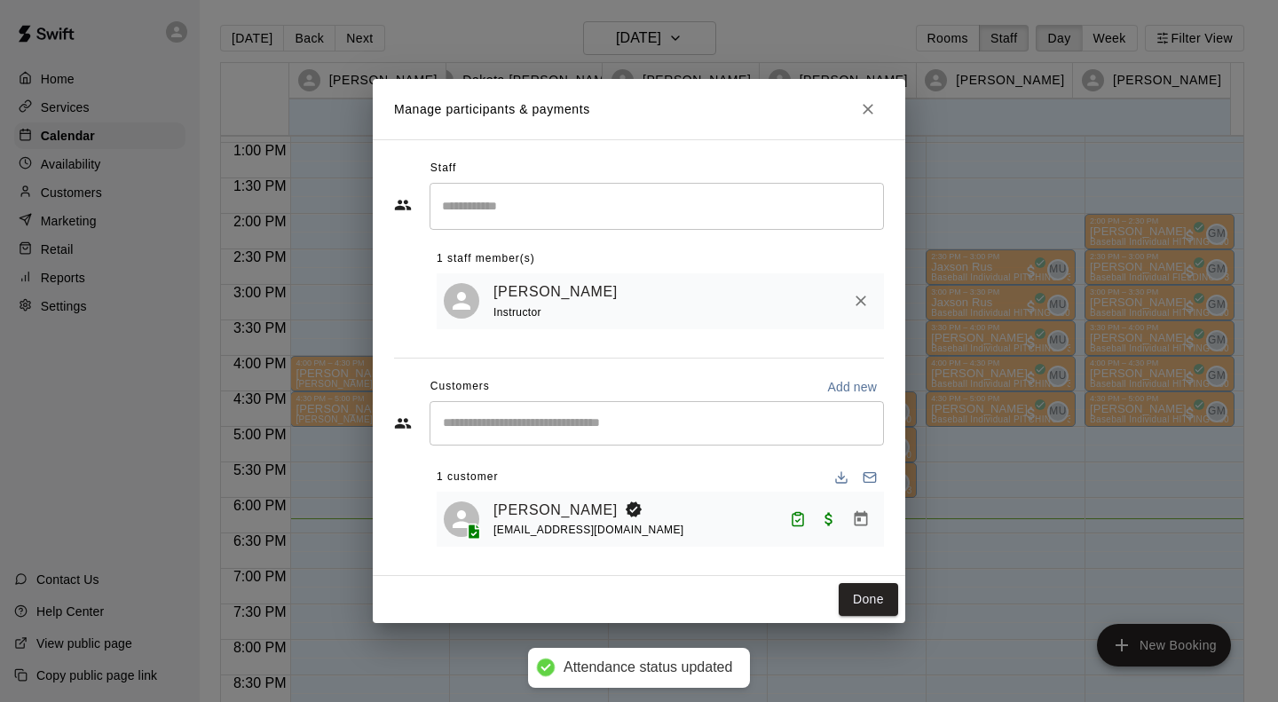
click at [877, 601] on button "Done" at bounding box center [868, 599] width 59 height 33
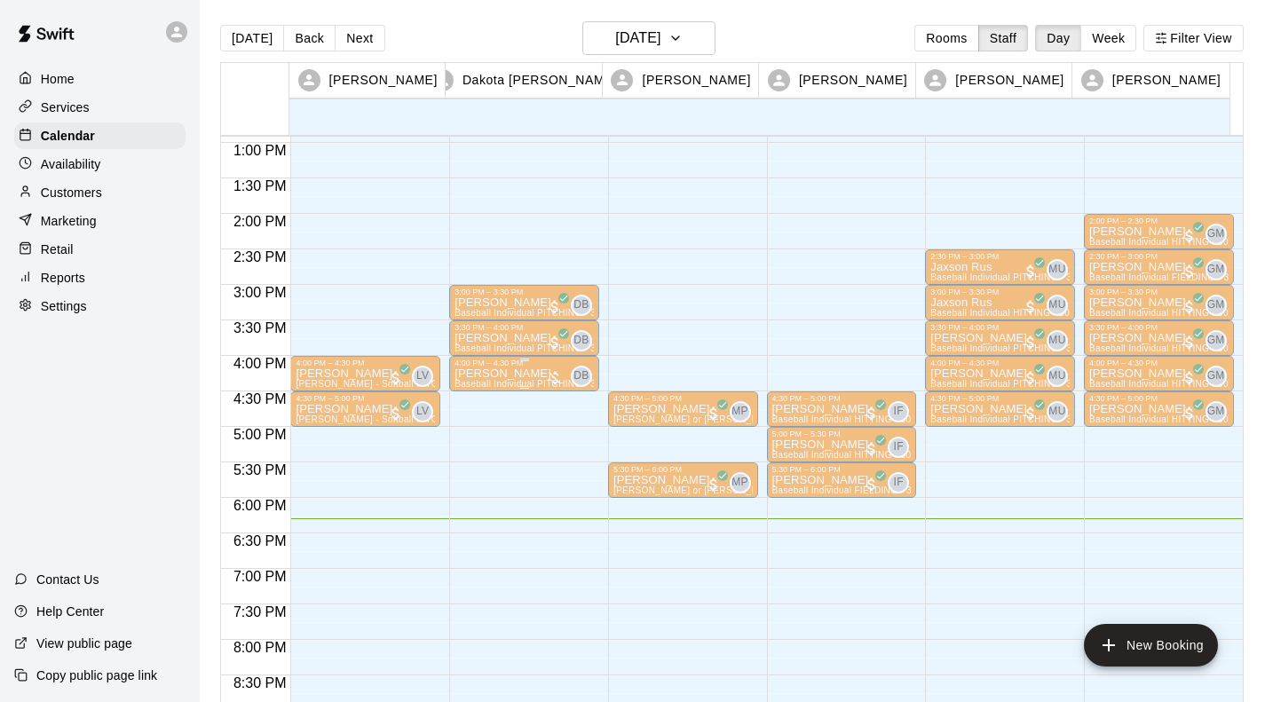
click at [531, 368] on div "4:00 PM – 4:30 PM" at bounding box center [523, 363] width 139 height 9
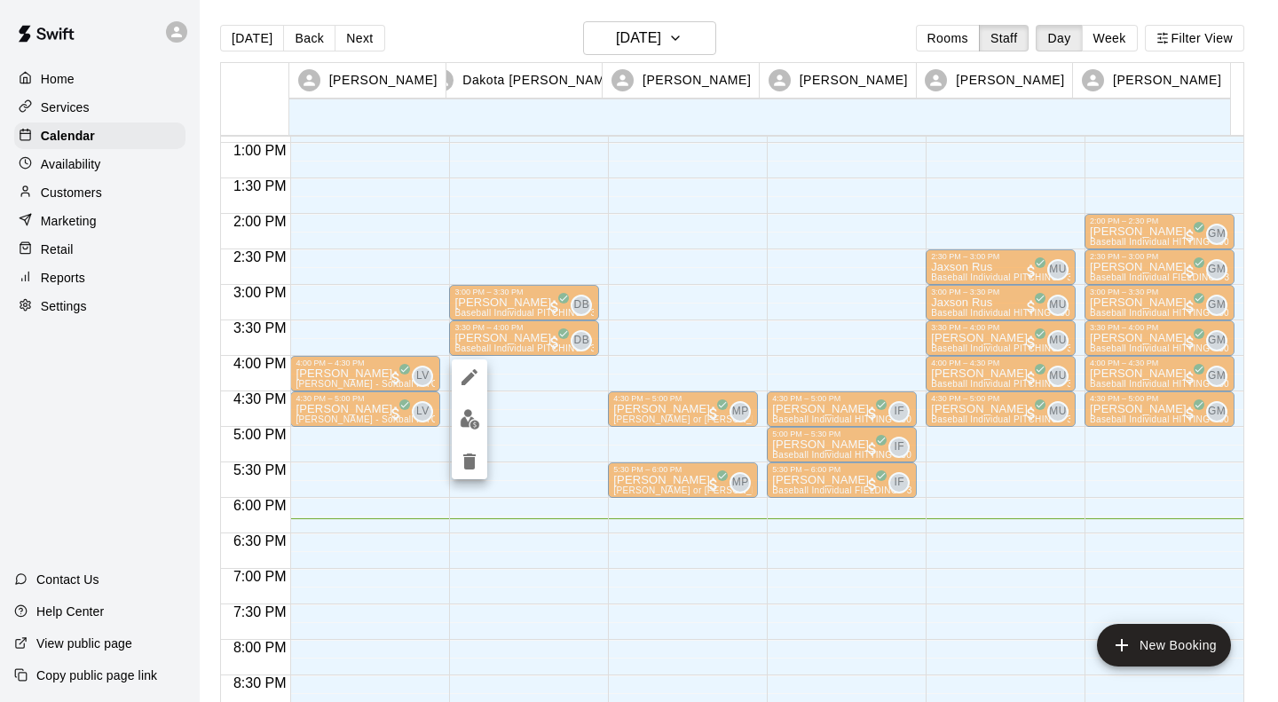
click at [462, 422] on img "edit" at bounding box center [470, 419] width 20 height 20
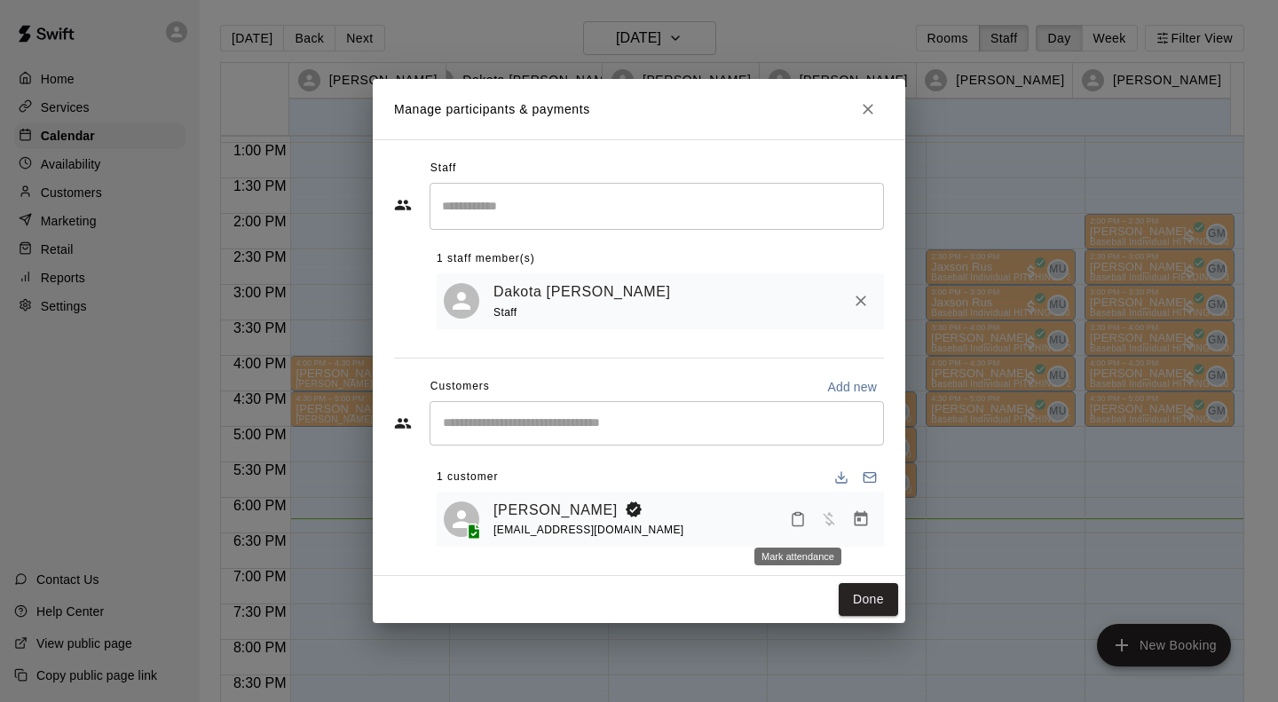
click at [798, 515] on icon "Mark attendance" at bounding box center [798, 519] width 16 height 16
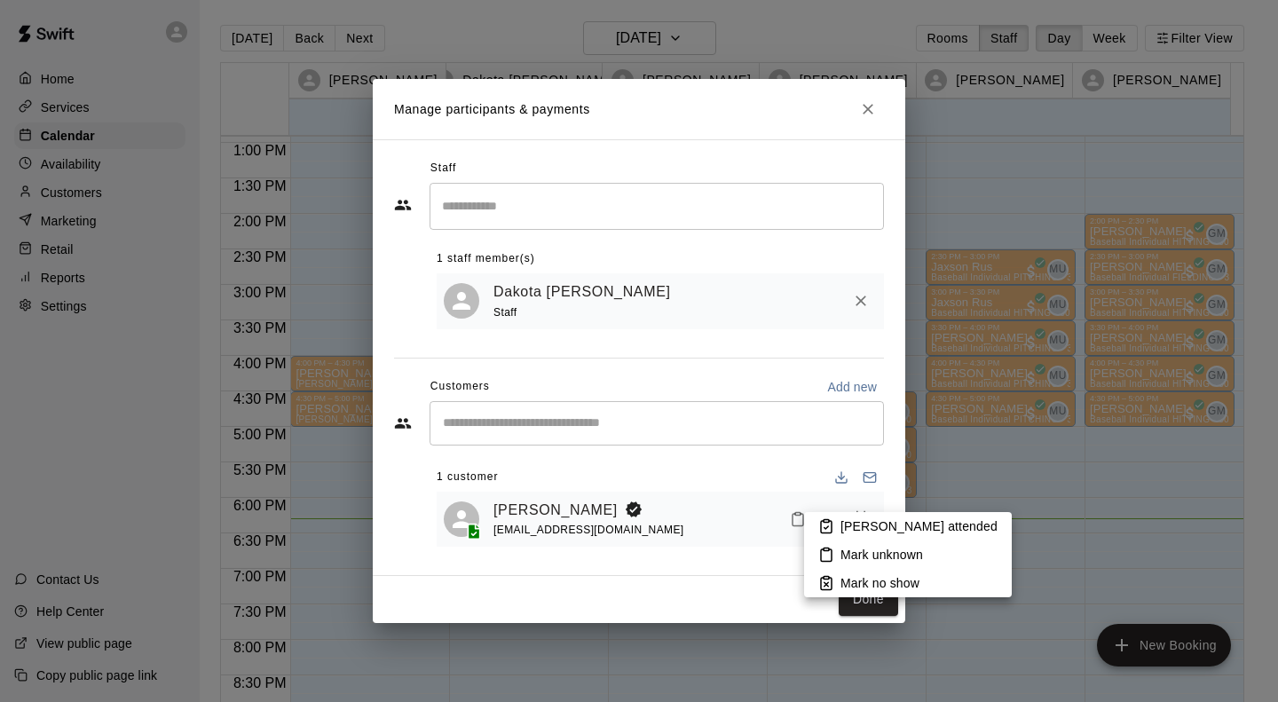
click at [870, 532] on p "[PERSON_NAME] attended" at bounding box center [919, 527] width 157 height 18
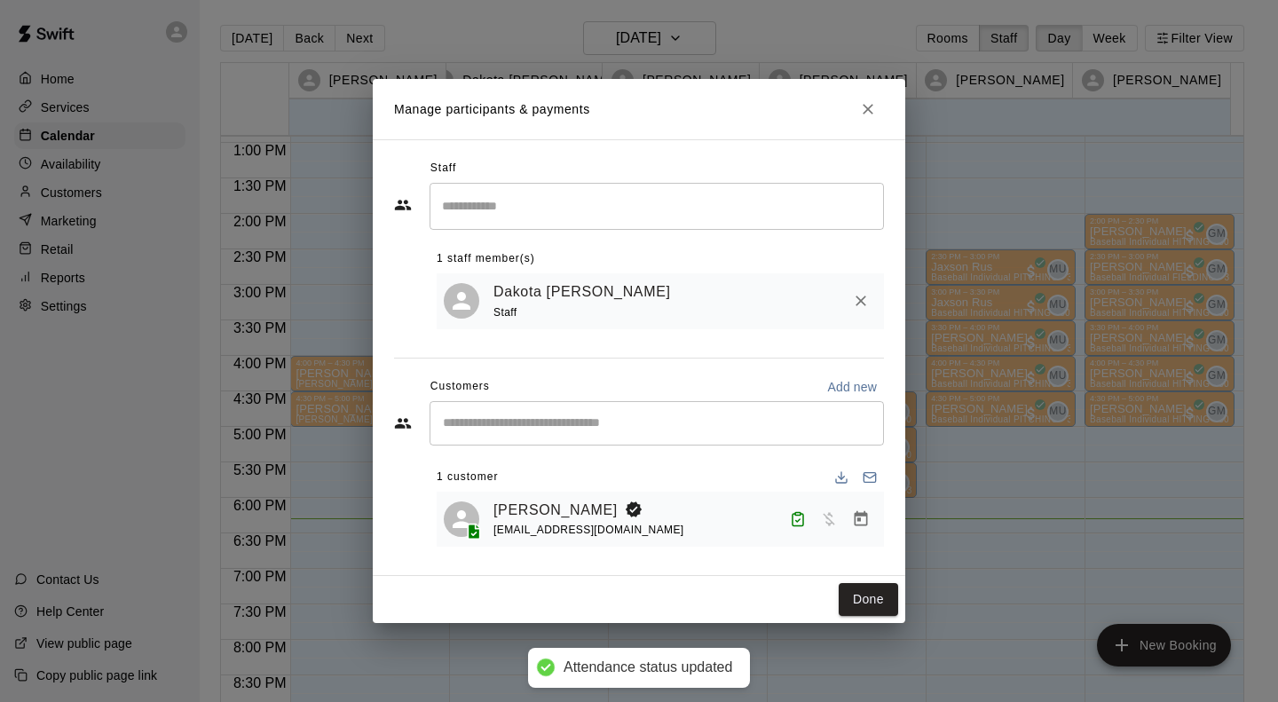
click at [861, 512] on icon "Manage bookings & payment" at bounding box center [861, 519] width 18 height 18
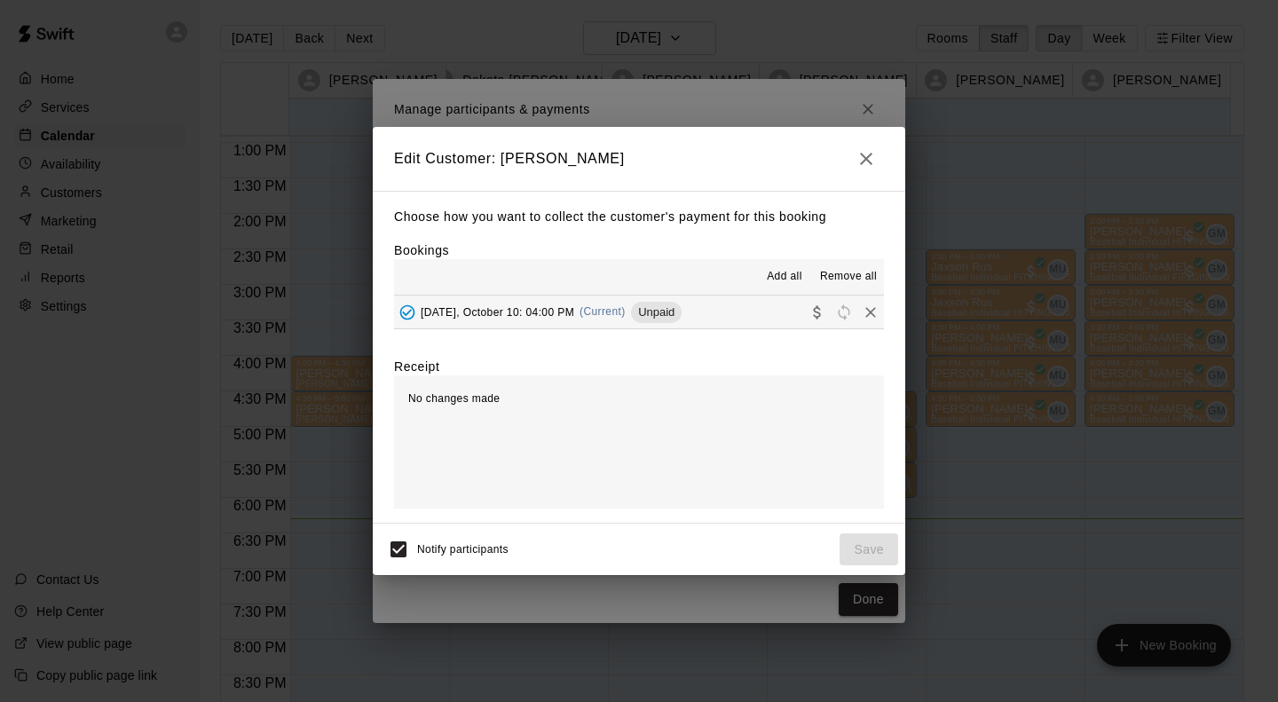
click at [605, 309] on span "(Current)" at bounding box center [603, 311] width 46 height 12
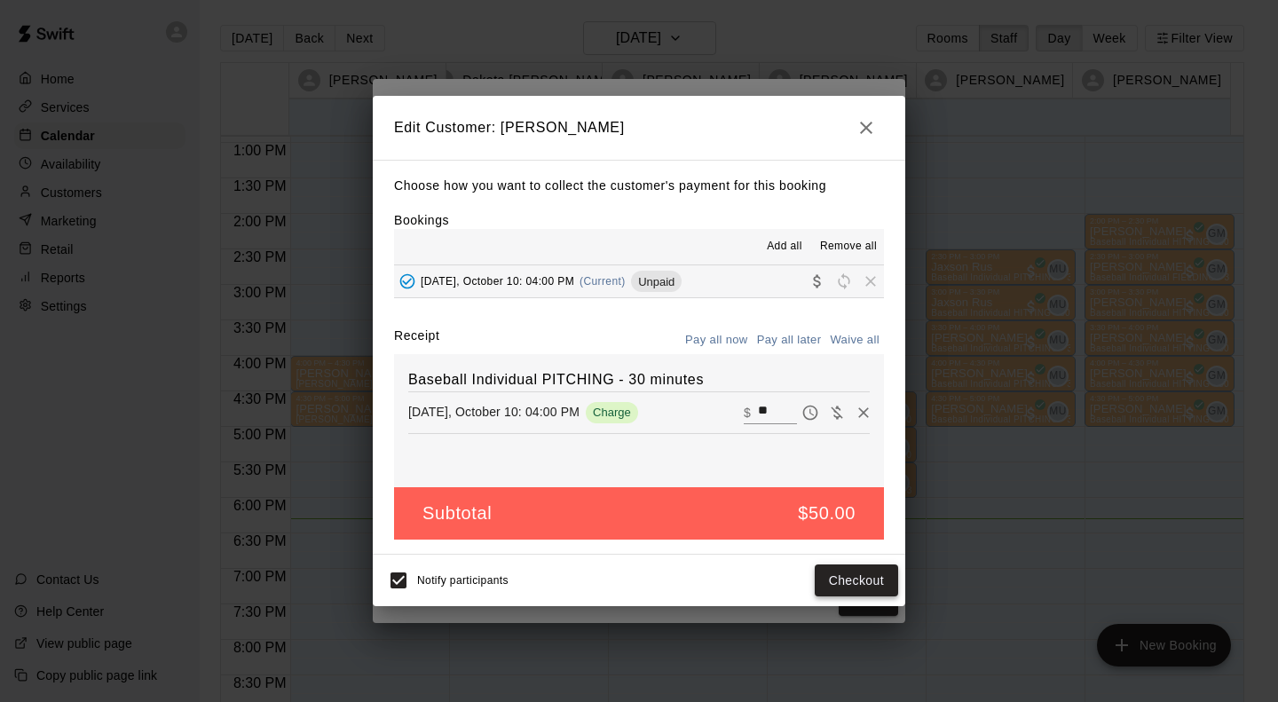
click at [886, 582] on button "Checkout" at bounding box center [856, 581] width 83 height 33
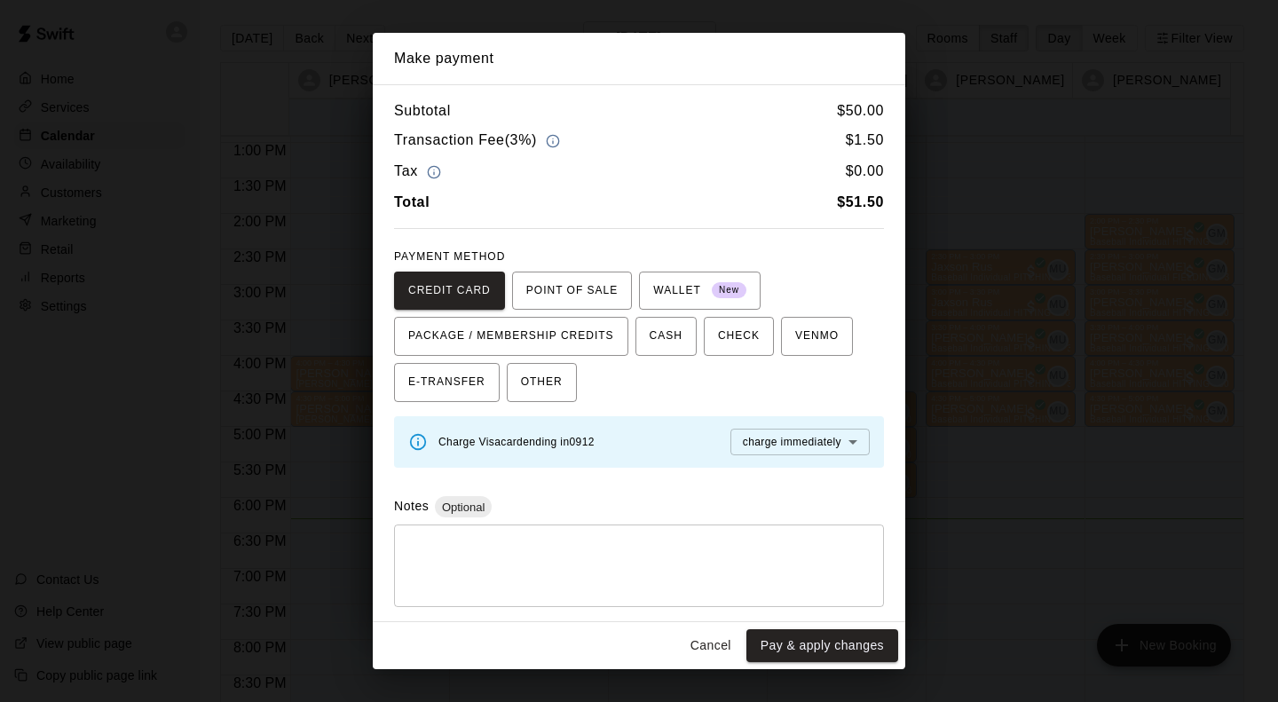
click at [856, 658] on button "Pay & apply changes" at bounding box center [823, 645] width 152 height 33
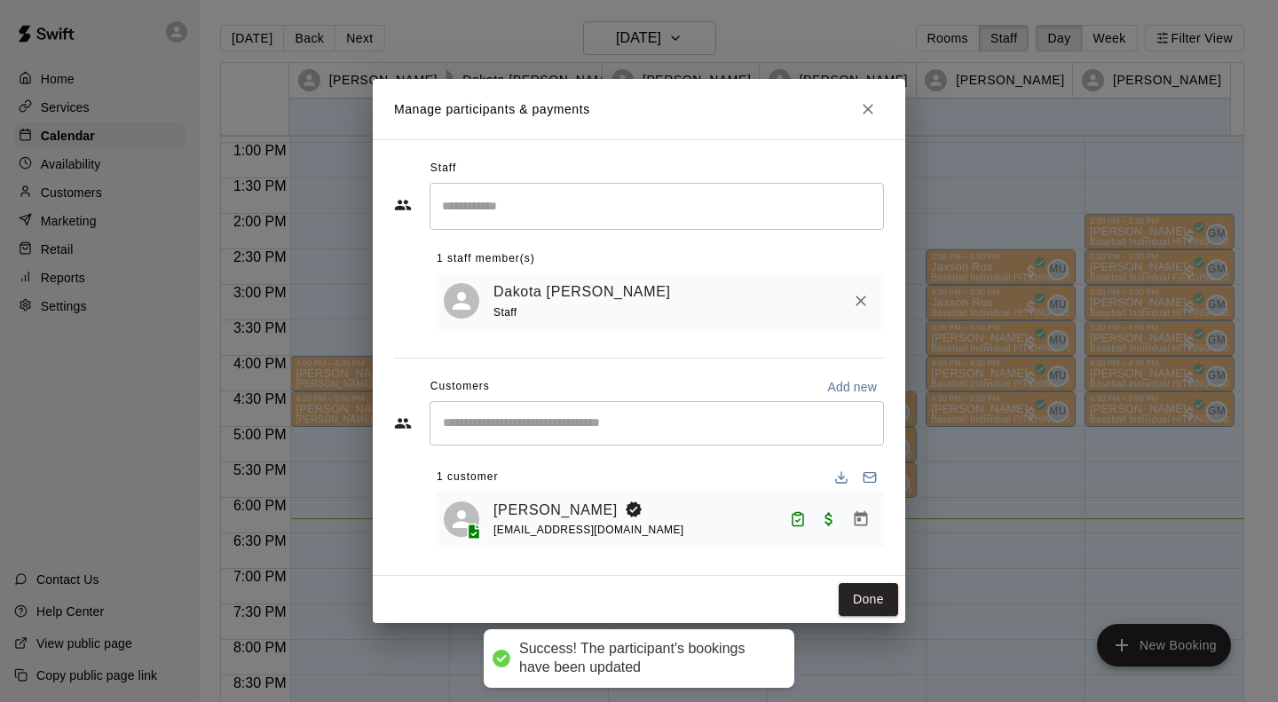
click at [873, 586] on button "Done" at bounding box center [868, 599] width 59 height 33
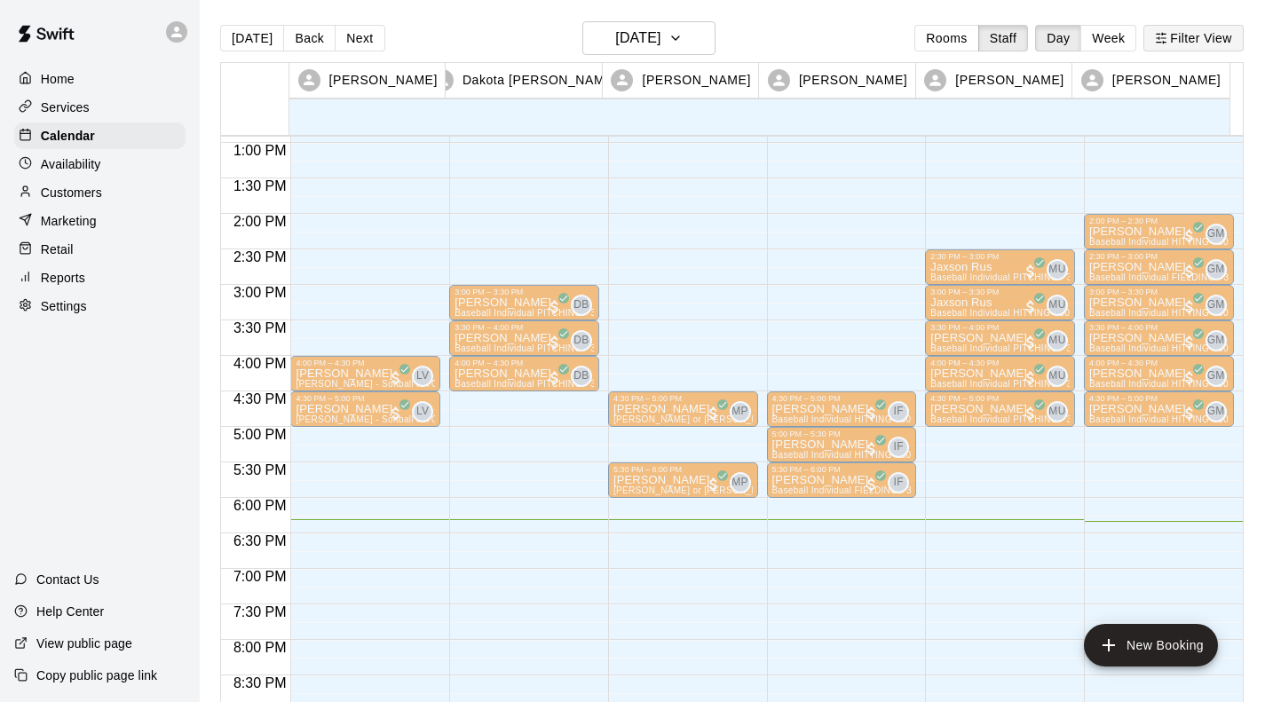
click at [1190, 37] on button "Filter View" at bounding box center [1192, 38] width 99 height 27
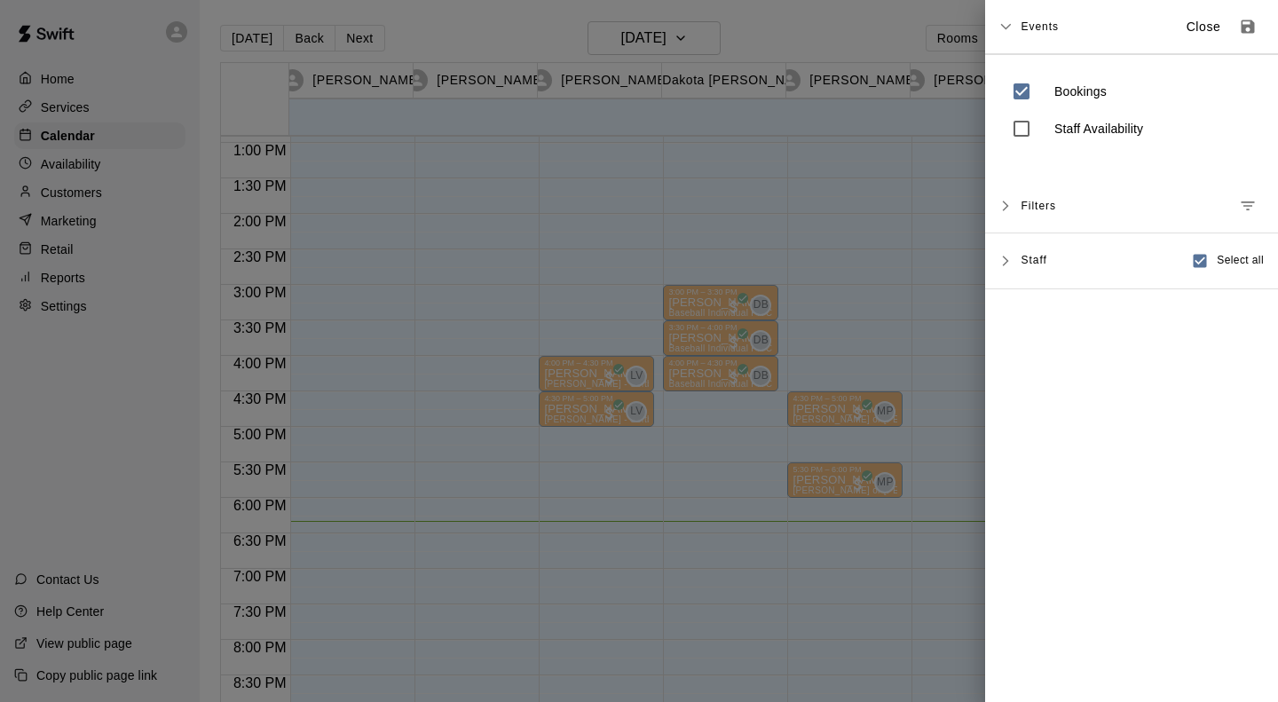
click at [1187, 26] on p "Close" at bounding box center [1204, 27] width 35 height 19
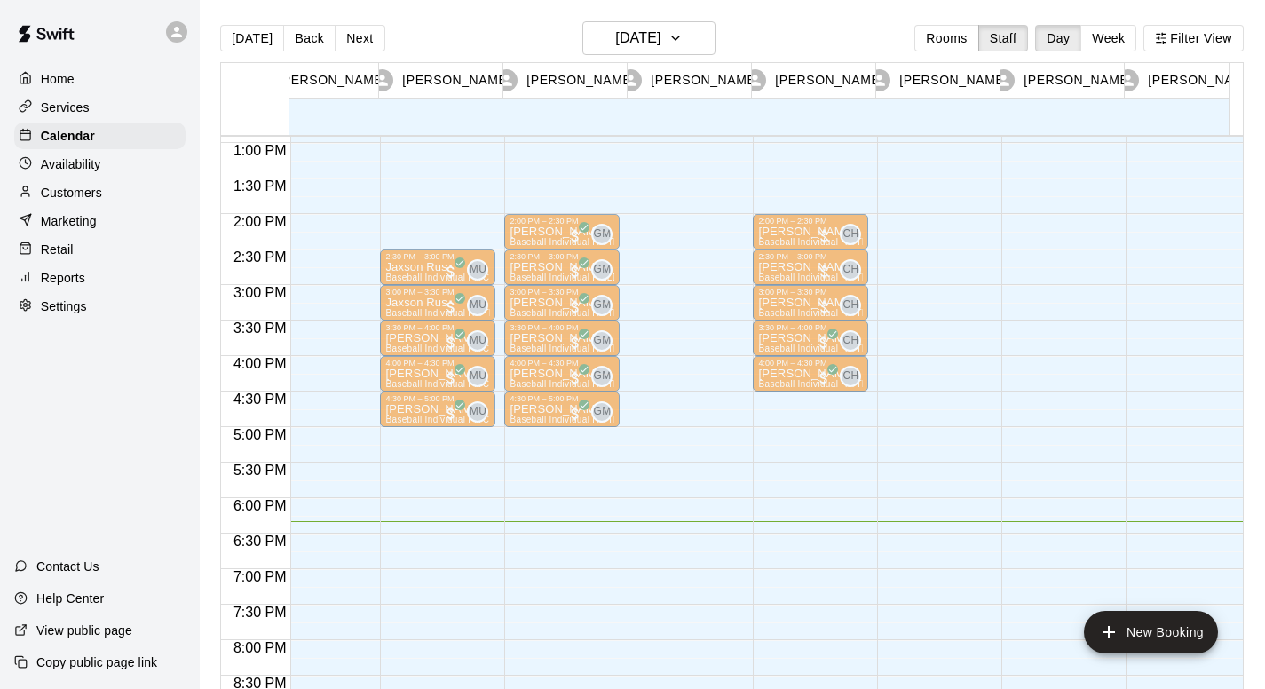
scroll to position [0, 903]
click at [804, 225] on div "2:00 PM – 2:30 PM" at bounding box center [812, 221] width 105 height 9
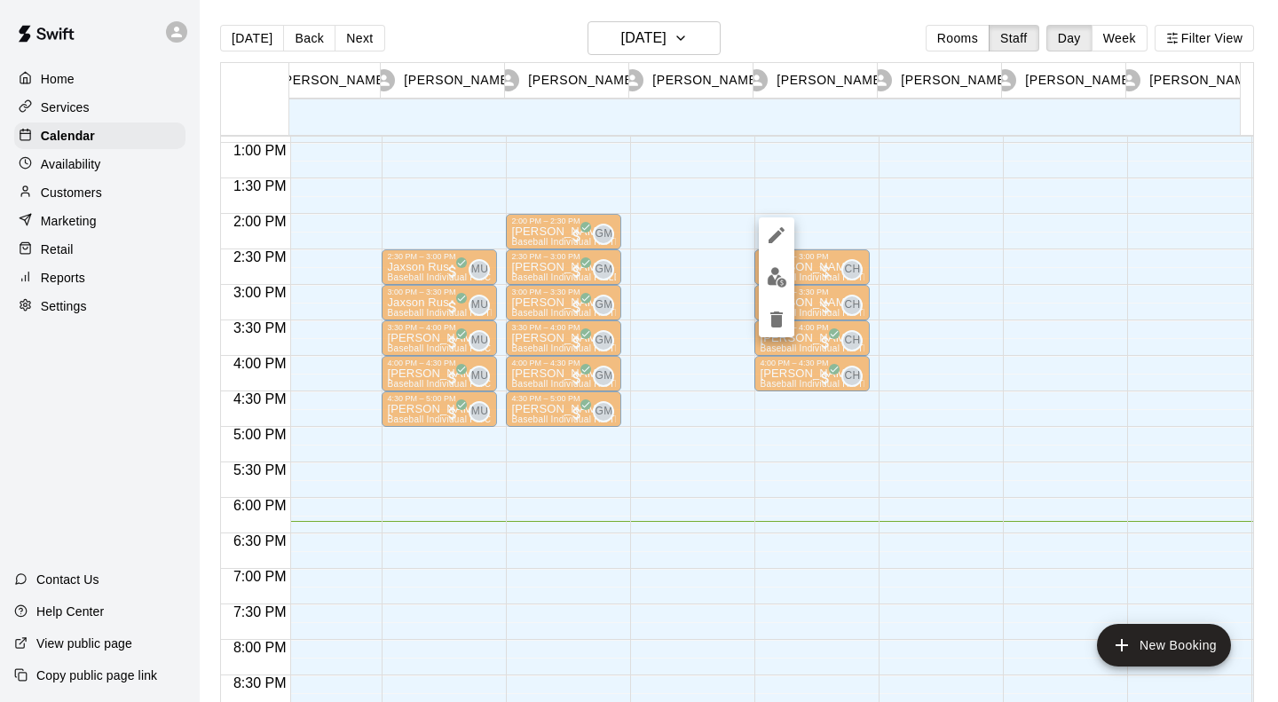
click at [774, 273] on img "edit" at bounding box center [777, 277] width 20 height 20
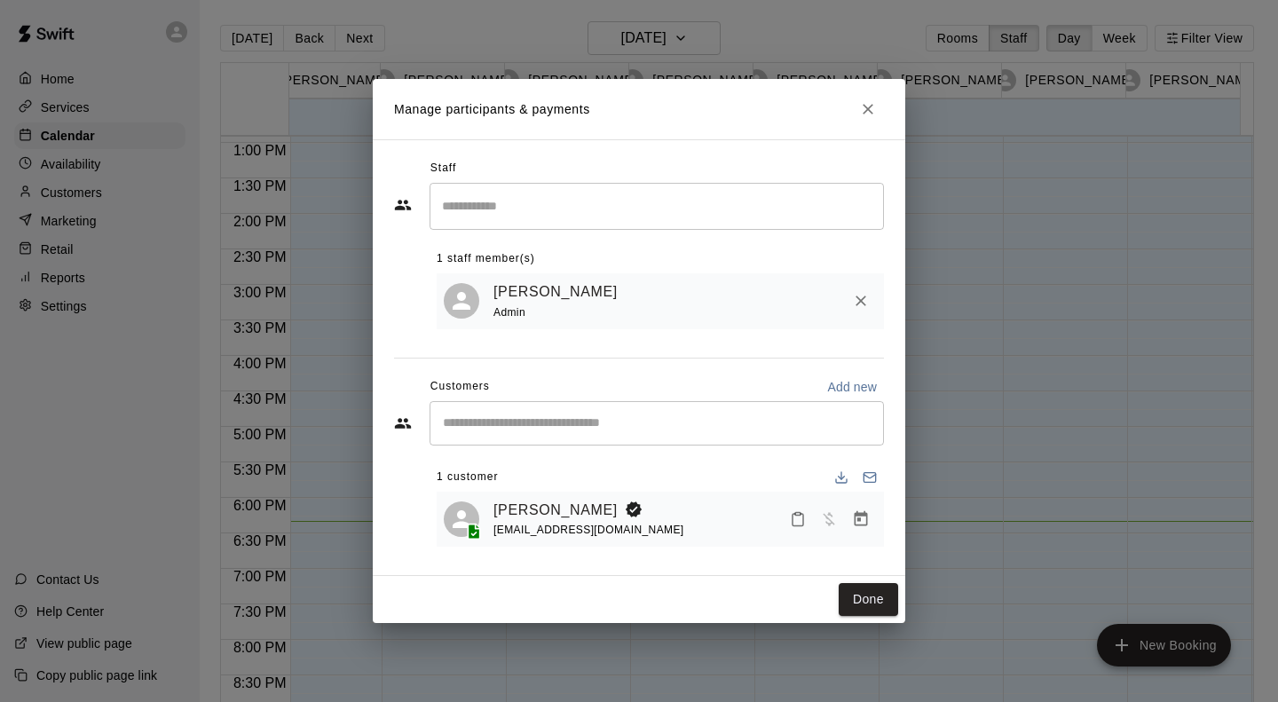
click at [788, 516] on button "Mark attendance" at bounding box center [798, 519] width 30 height 30
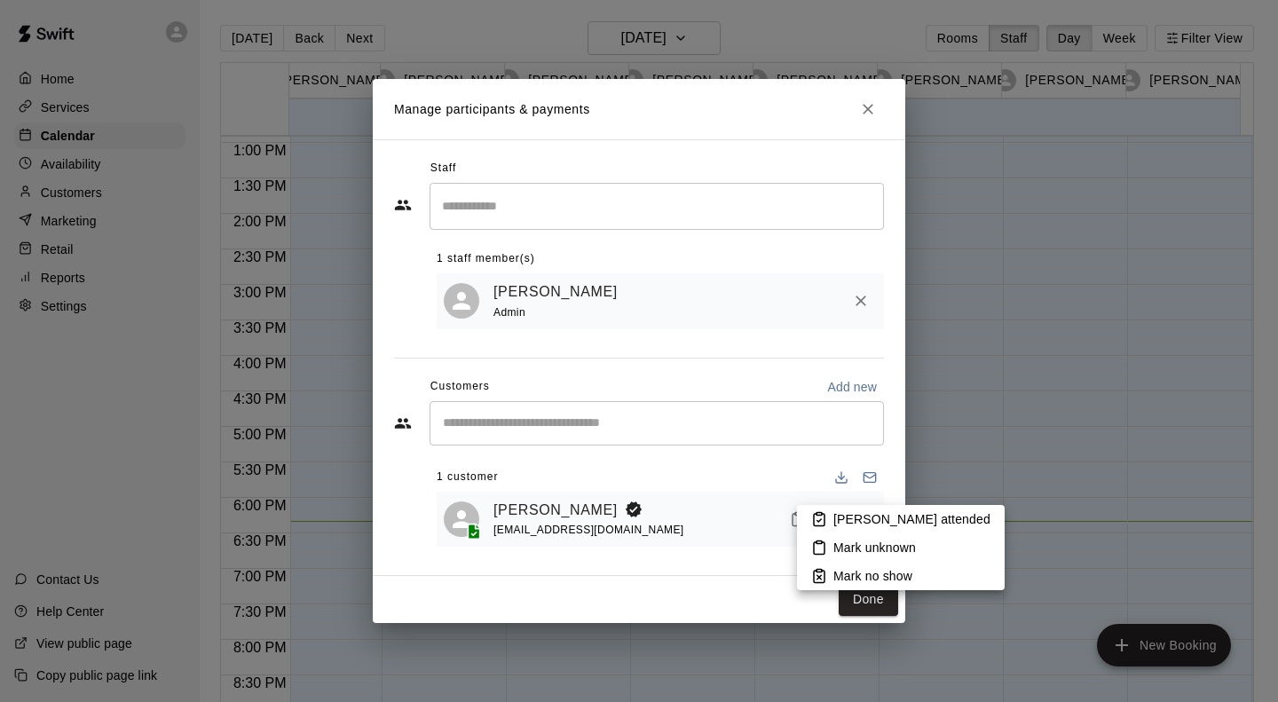
click at [896, 515] on p "[PERSON_NAME] attended" at bounding box center [912, 519] width 157 height 18
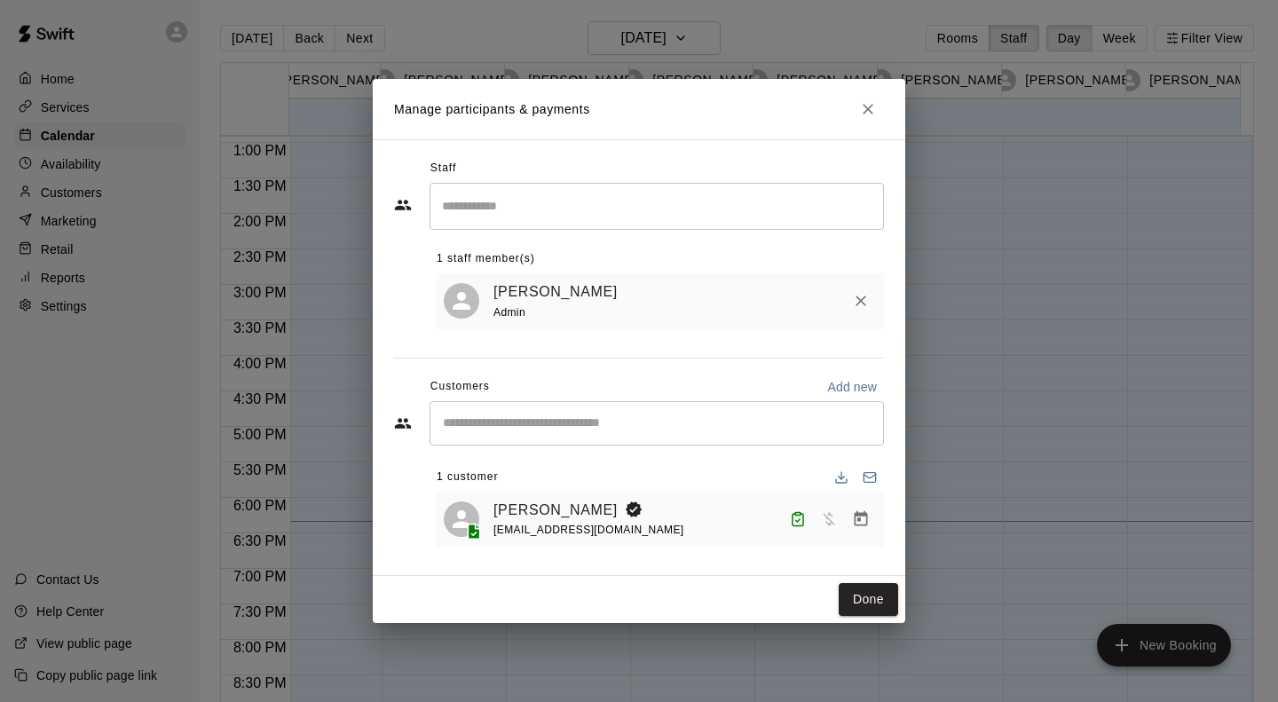
click at [864, 523] on icon "Manage bookings & payment" at bounding box center [861, 519] width 18 height 18
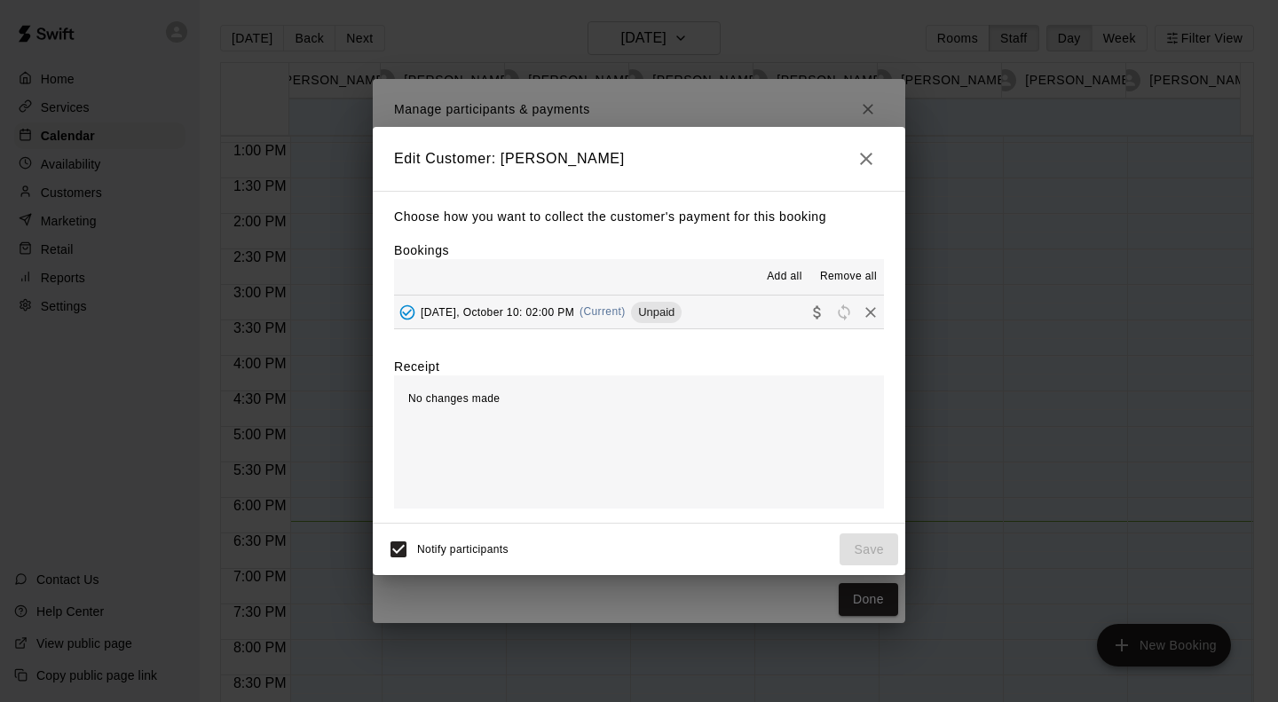
click at [544, 324] on div "[DATE], October 10: 02:00 PM (Current) Unpaid" at bounding box center [538, 312] width 288 height 27
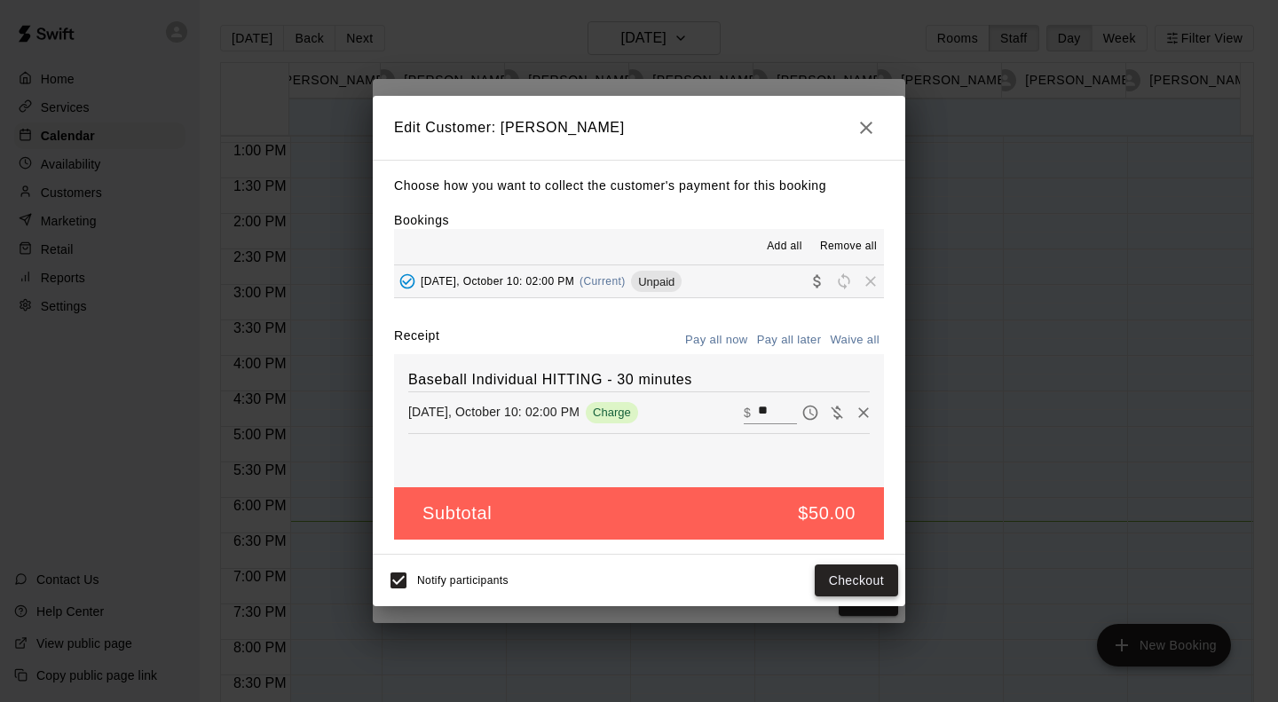
click at [850, 574] on button "Checkout" at bounding box center [856, 581] width 83 height 33
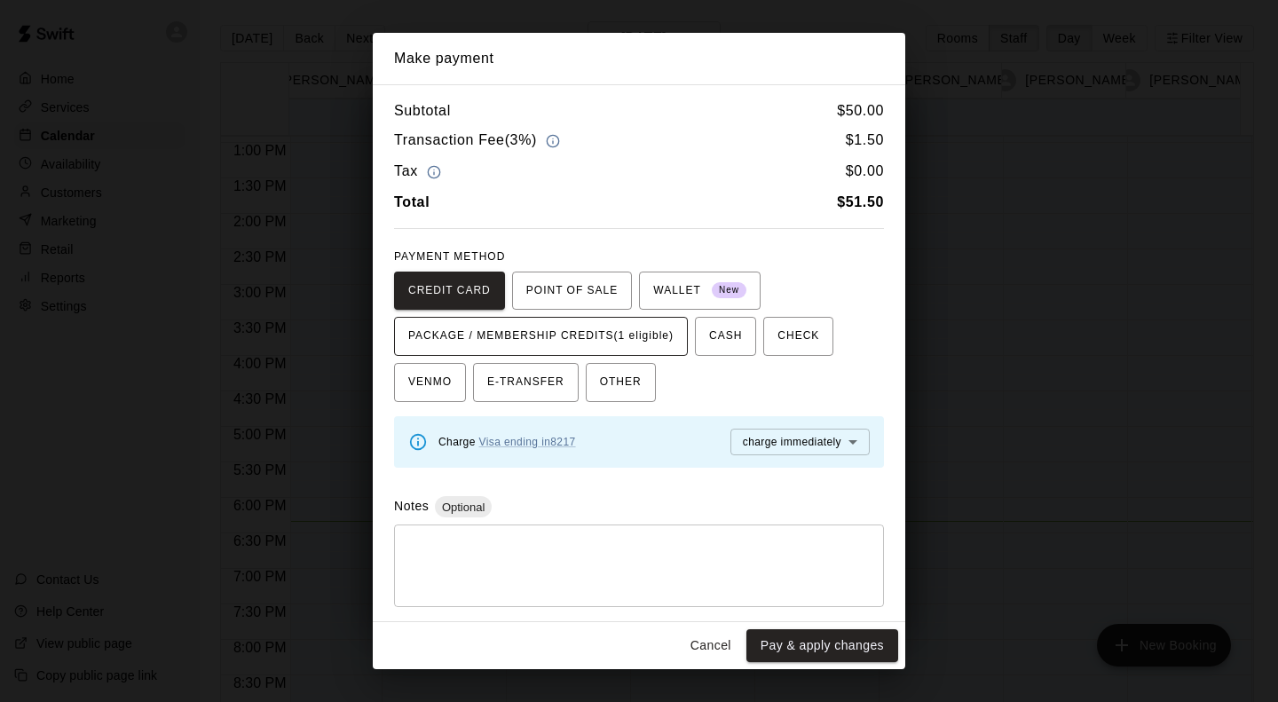
click at [661, 335] on span "PACKAGE / MEMBERSHIP CREDITS (1 eligible)" at bounding box center [540, 336] width 265 height 28
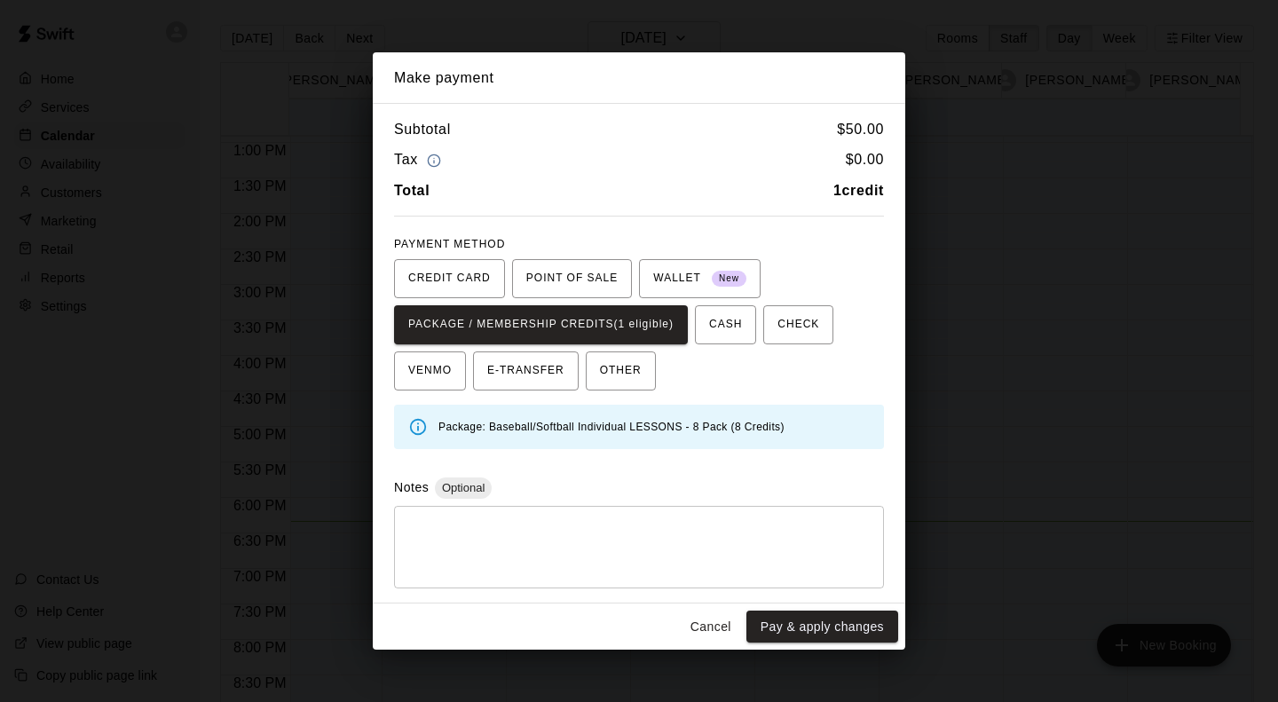
click at [855, 635] on button "Pay & apply changes" at bounding box center [823, 627] width 152 height 33
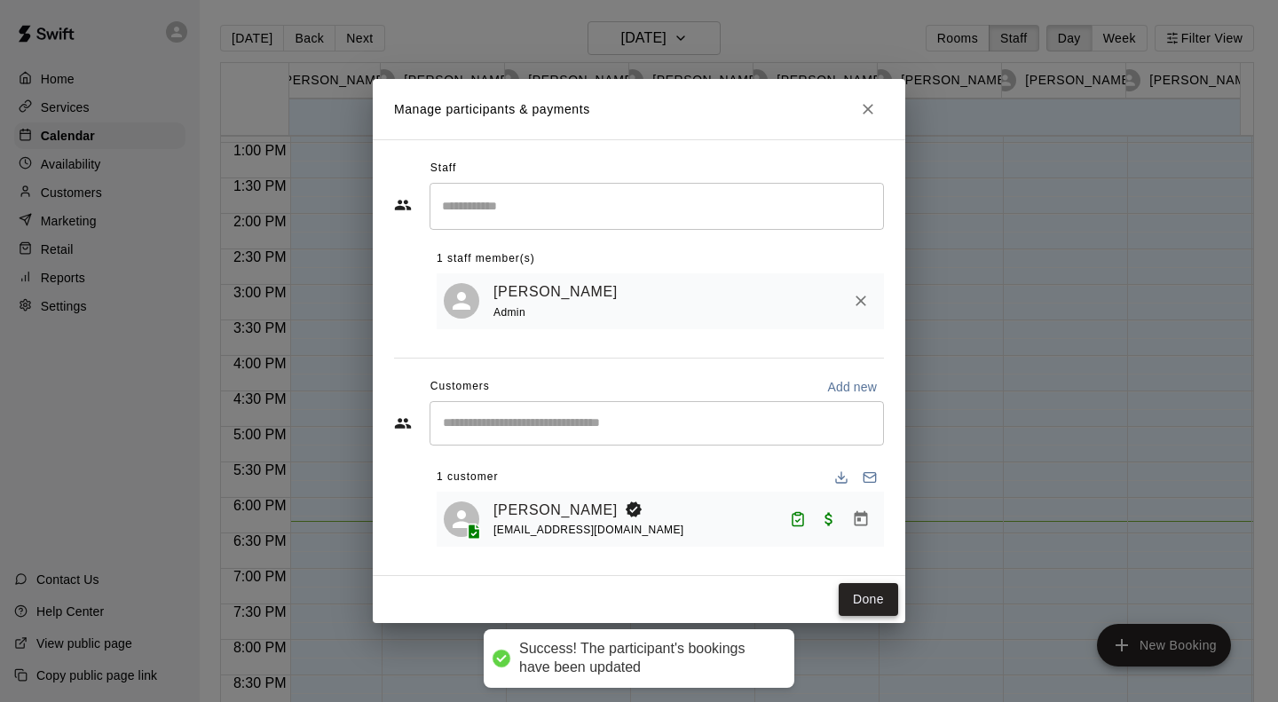
click at [876, 608] on button "Done" at bounding box center [868, 599] width 59 height 33
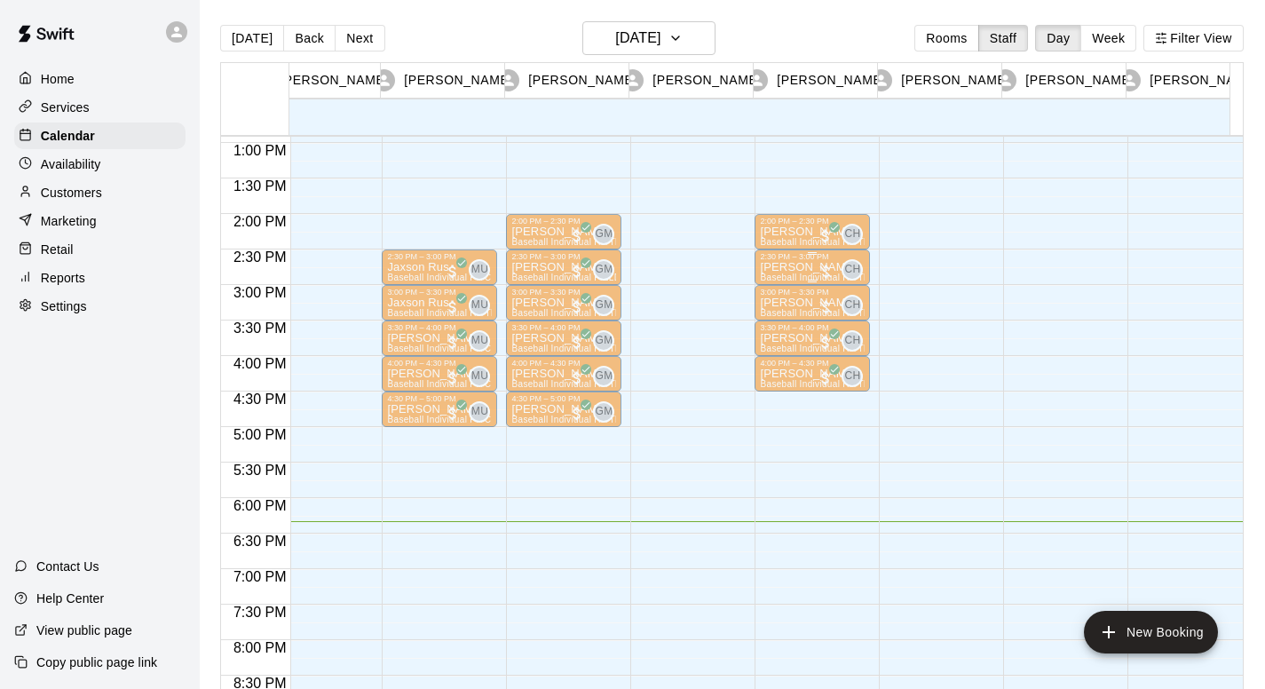
click at [812, 257] on div "2:30 PM – 3:00 PM" at bounding box center [812, 256] width 105 height 9
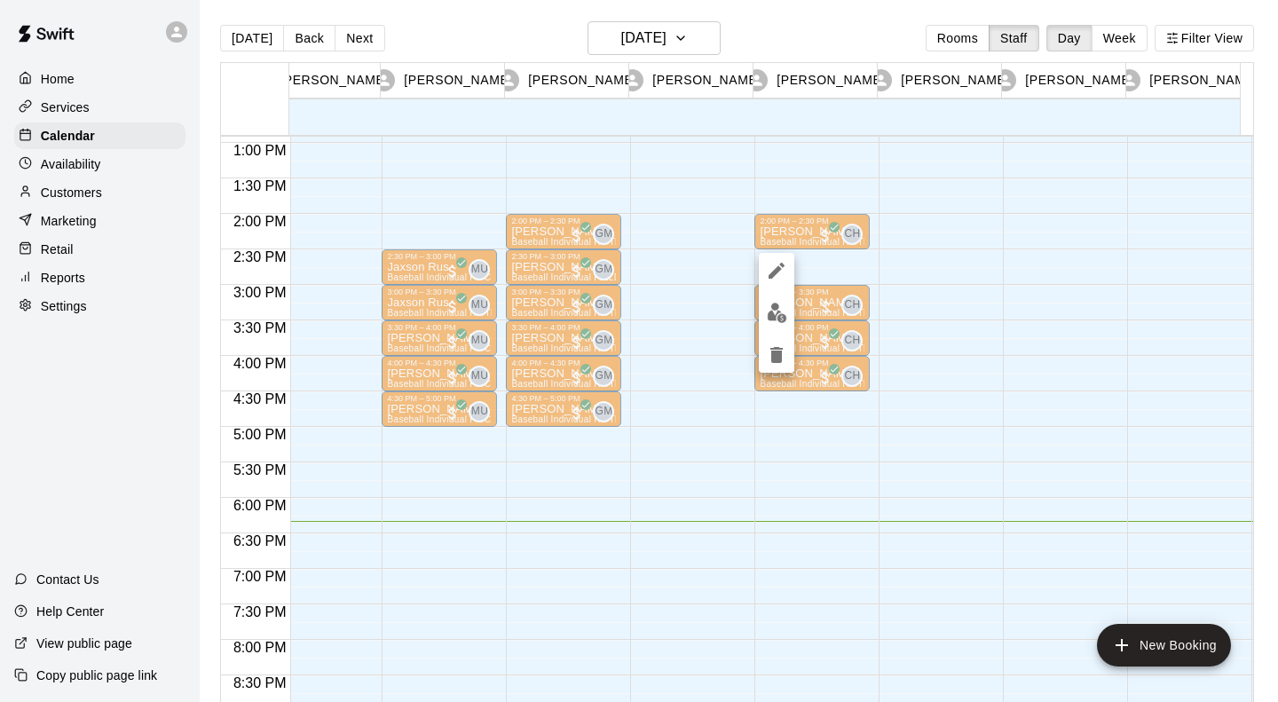
click at [785, 310] on img "edit" at bounding box center [777, 313] width 20 height 20
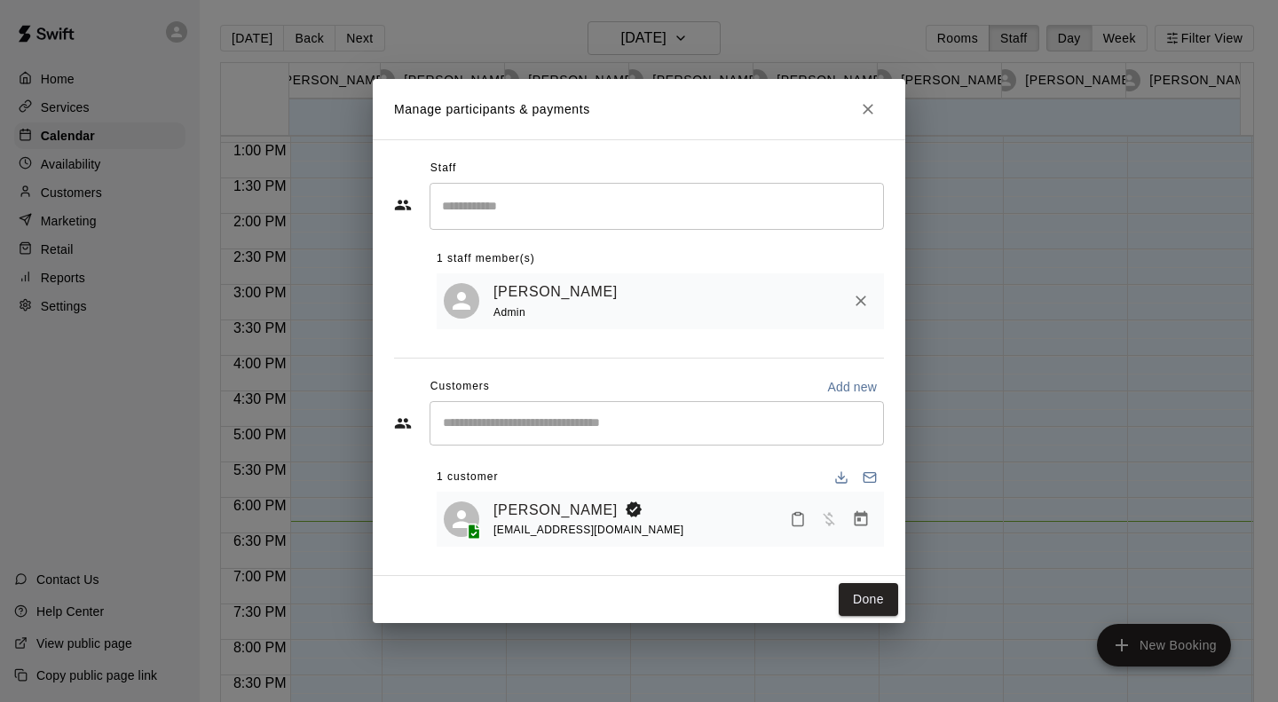
click at [807, 520] on button "Mark attendance" at bounding box center [798, 519] width 30 height 30
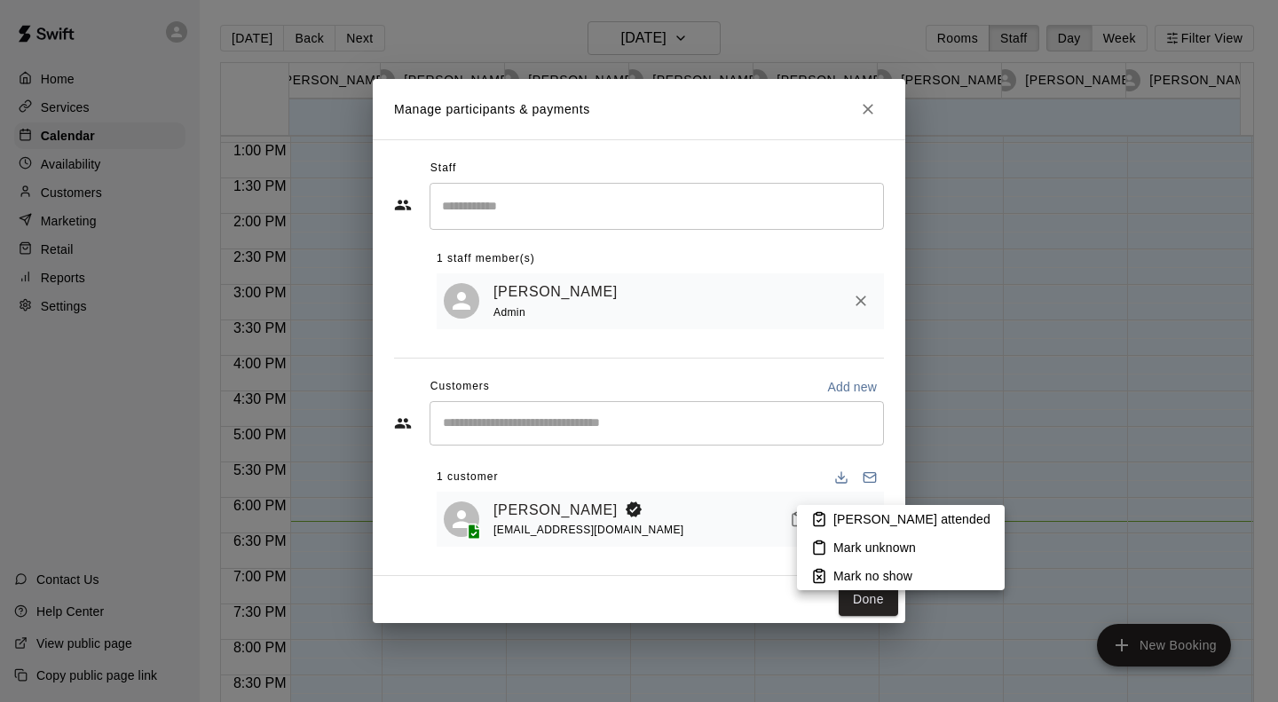
click at [868, 518] on p "[PERSON_NAME] attended" at bounding box center [912, 519] width 157 height 18
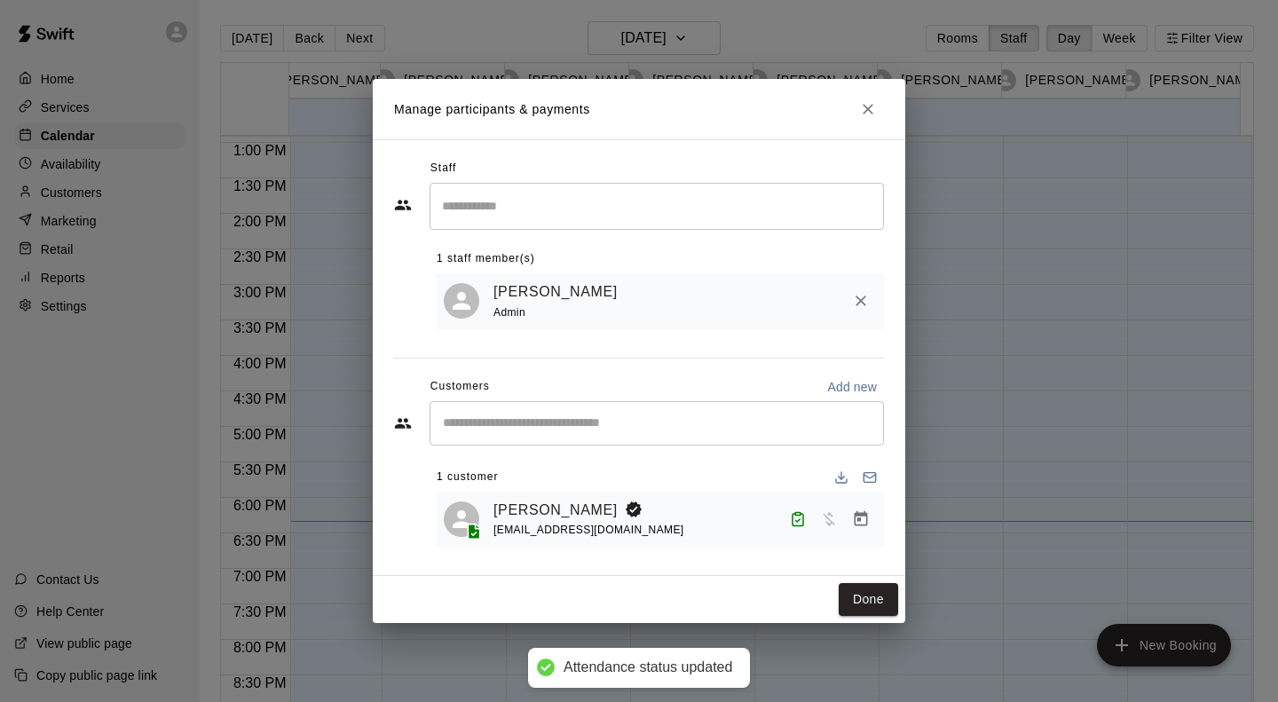
click at [857, 528] on icon "Manage bookings & payment" at bounding box center [861, 519] width 18 height 18
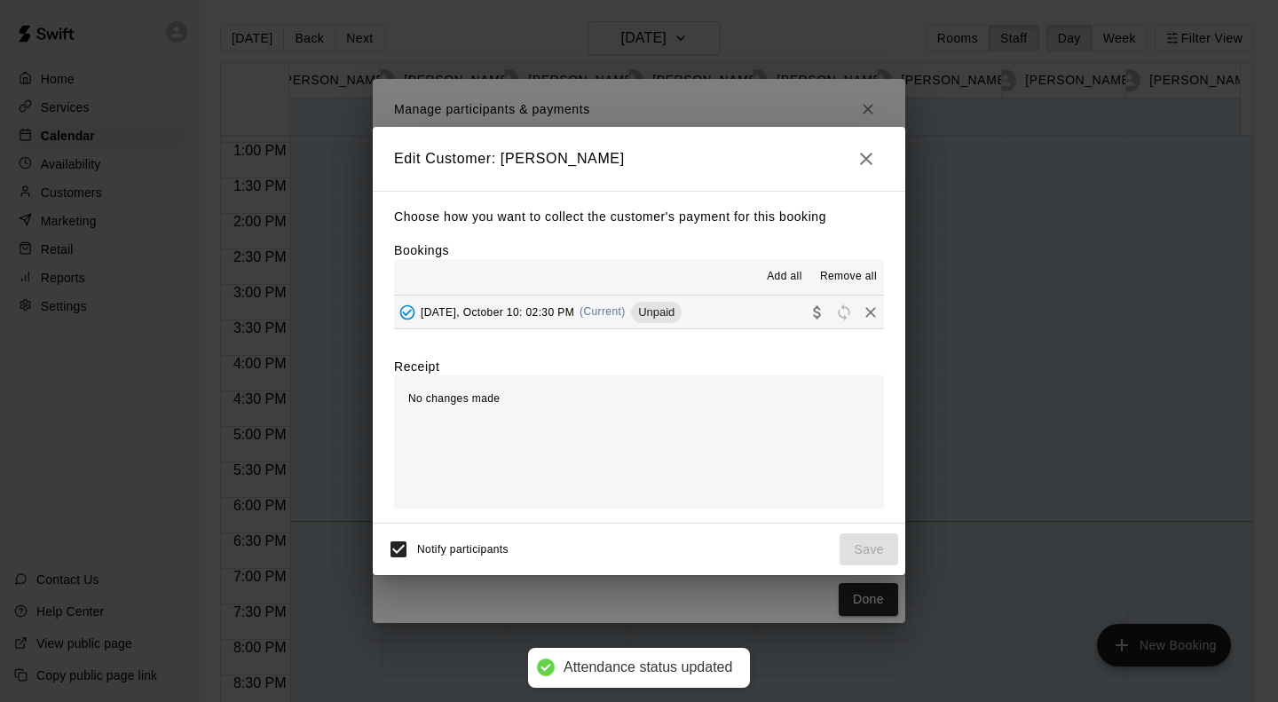
click at [558, 298] on button "[DATE], October 10: 02:30 PM (Current) Unpaid" at bounding box center [639, 312] width 490 height 33
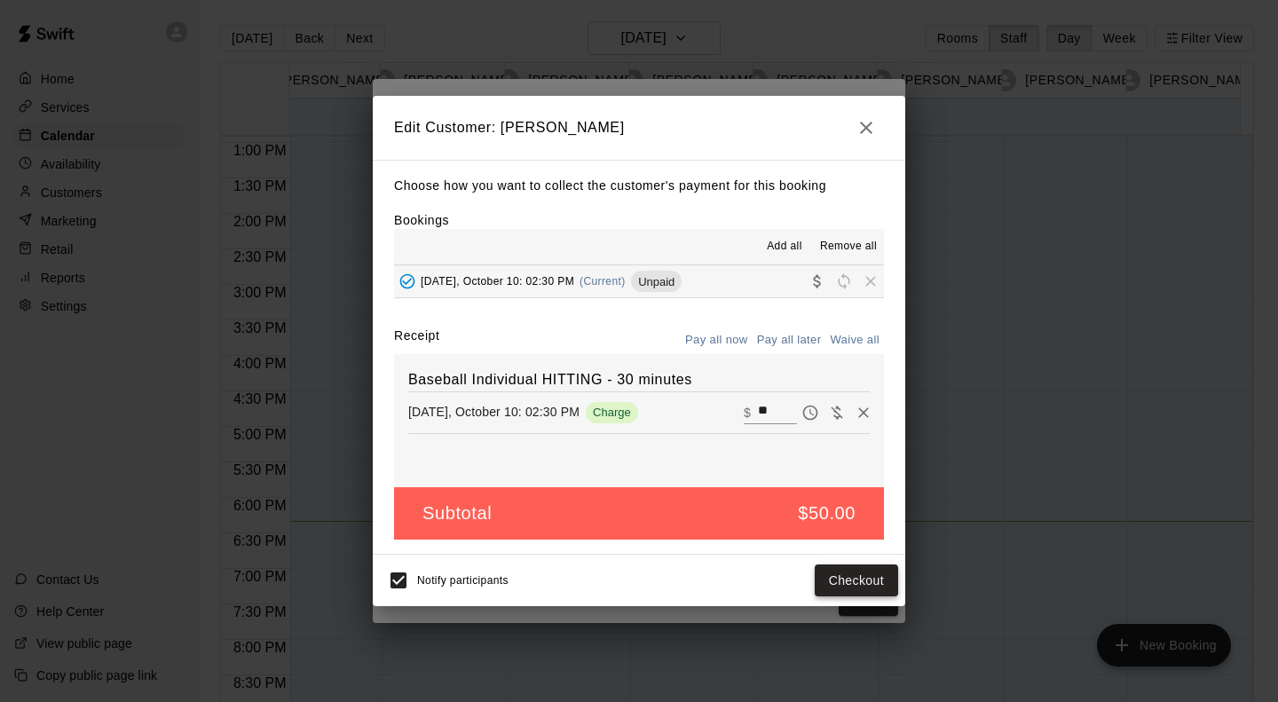
click at [862, 557] on div "Notify participants Checkout" at bounding box center [639, 580] width 533 height 51
click at [864, 595] on button "Checkout" at bounding box center [856, 581] width 83 height 33
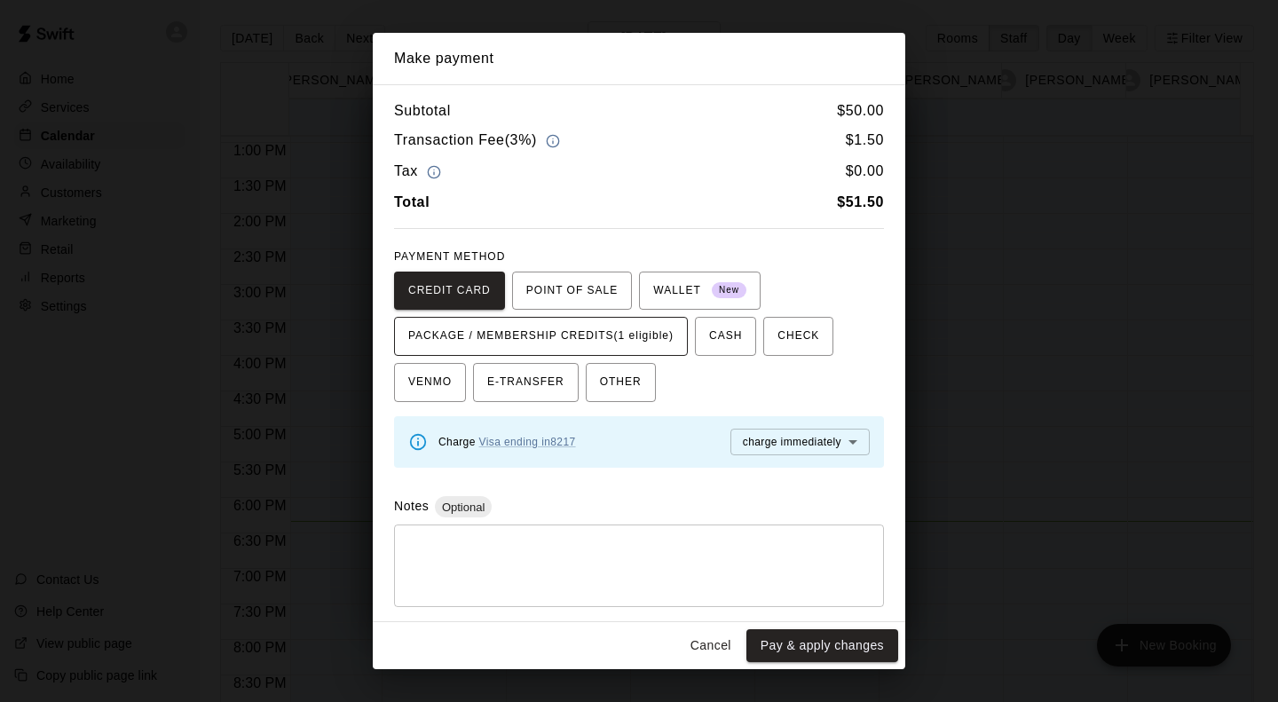
click at [678, 336] on button "PACKAGE / MEMBERSHIP CREDITS (1 eligible)" at bounding box center [541, 336] width 294 height 39
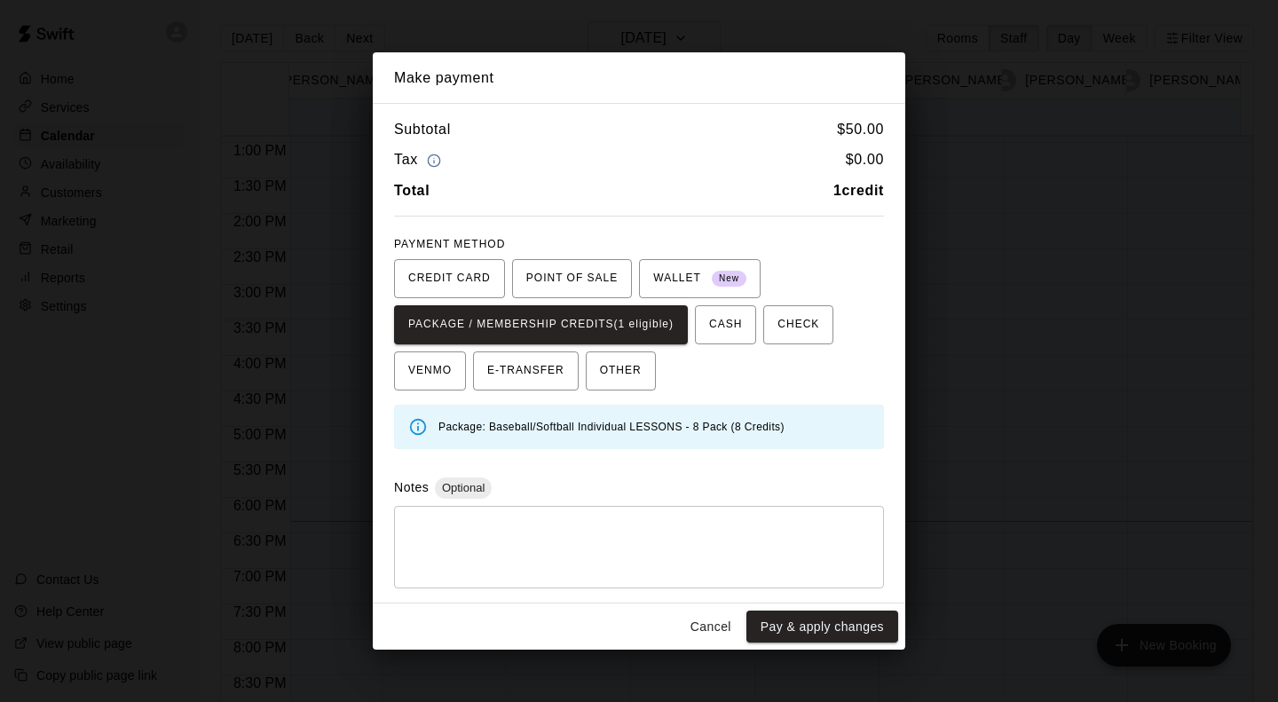
click at [865, 625] on button "Pay & apply changes" at bounding box center [823, 627] width 152 height 33
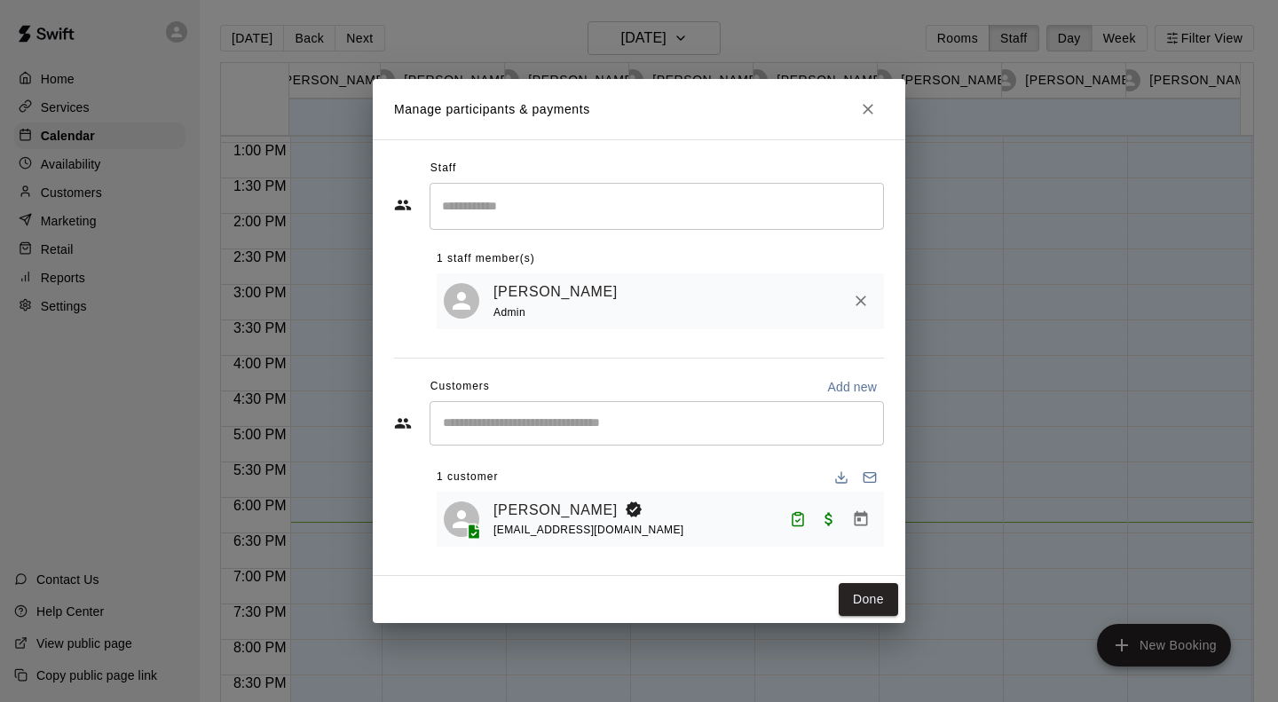
click at [884, 614] on button "Done" at bounding box center [868, 599] width 59 height 33
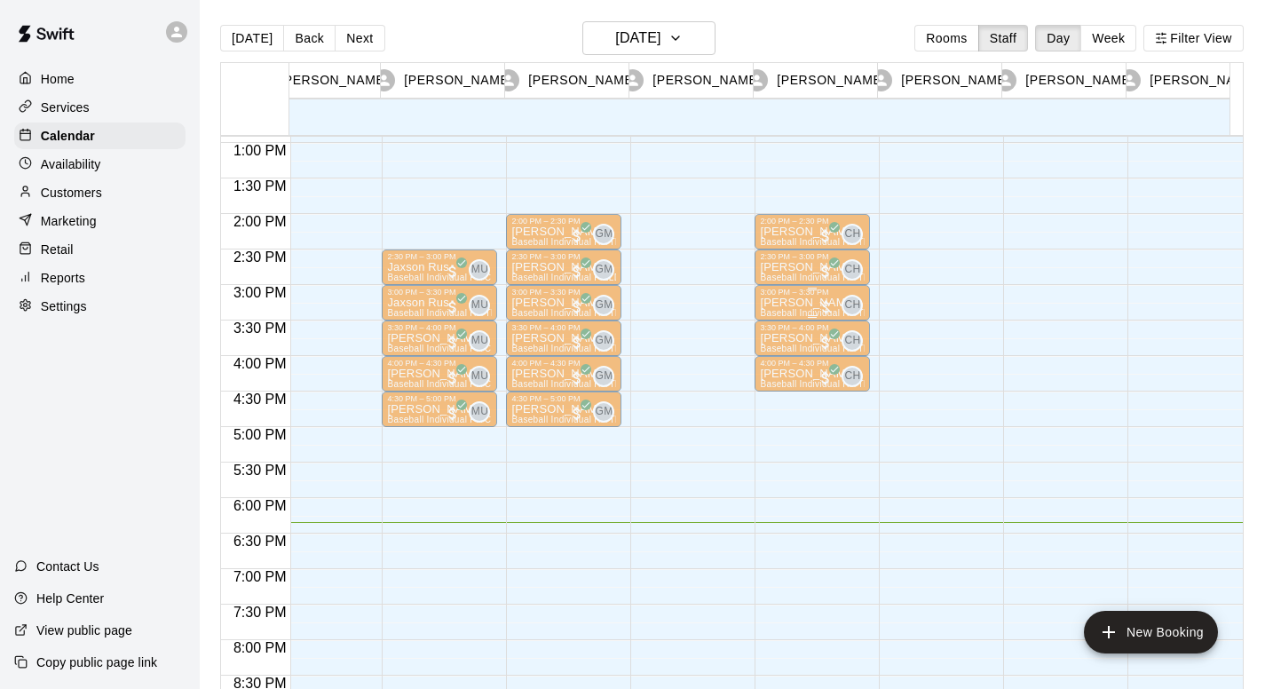
click at [781, 291] on div "3:00 PM – 3:30 PM" at bounding box center [812, 292] width 105 height 9
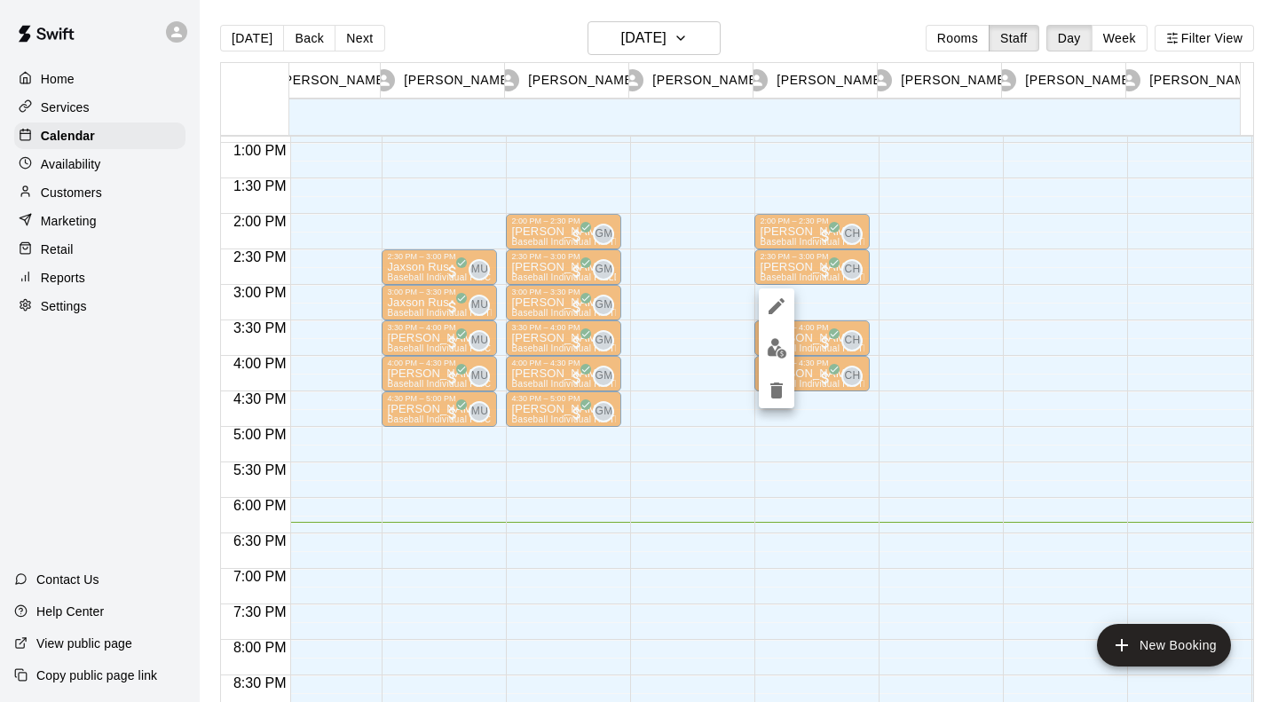
click at [774, 346] on img "edit" at bounding box center [777, 348] width 20 height 20
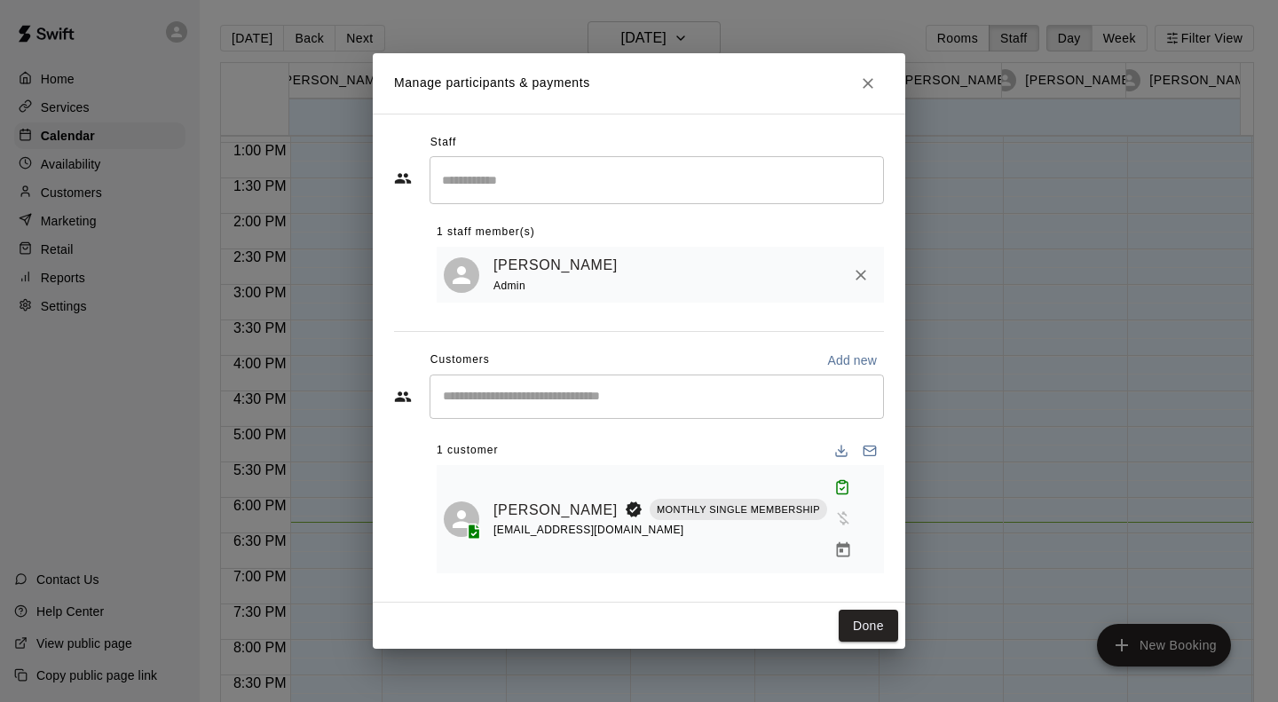
click at [837, 542] on icon "Manage bookings & payment" at bounding box center [843, 549] width 13 height 15
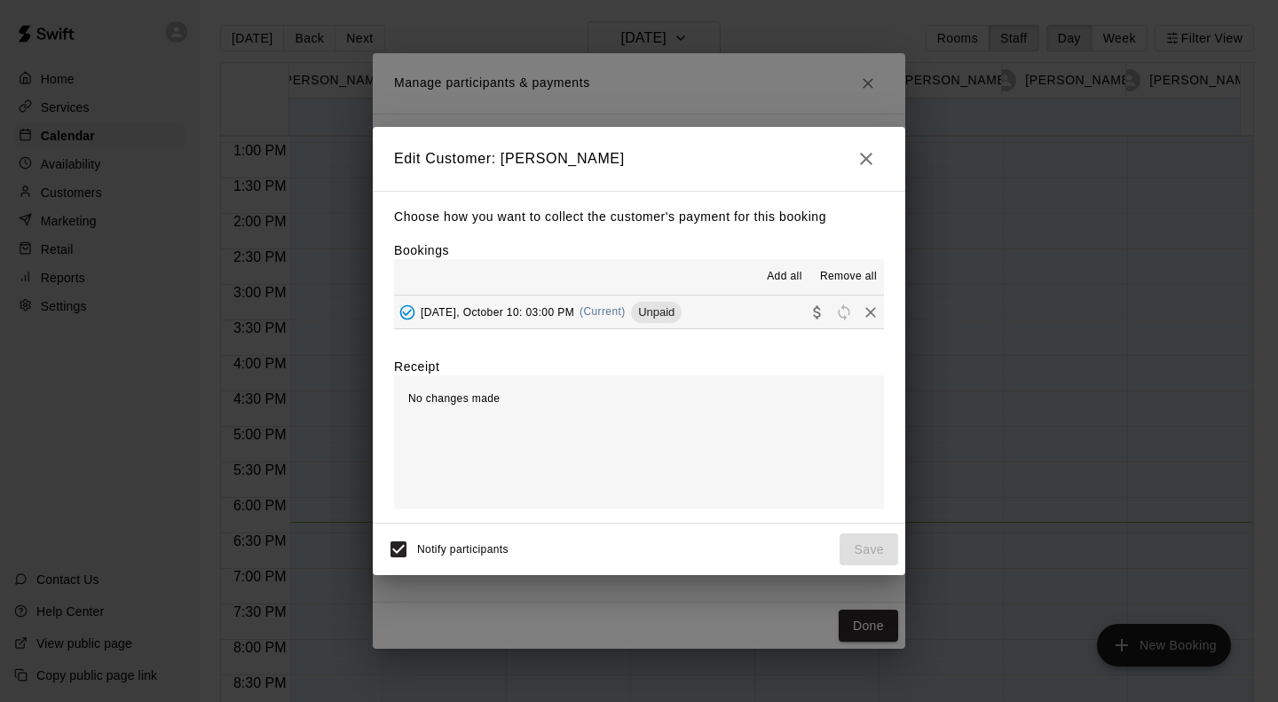
click at [584, 317] on span "(Current)" at bounding box center [603, 311] width 46 height 12
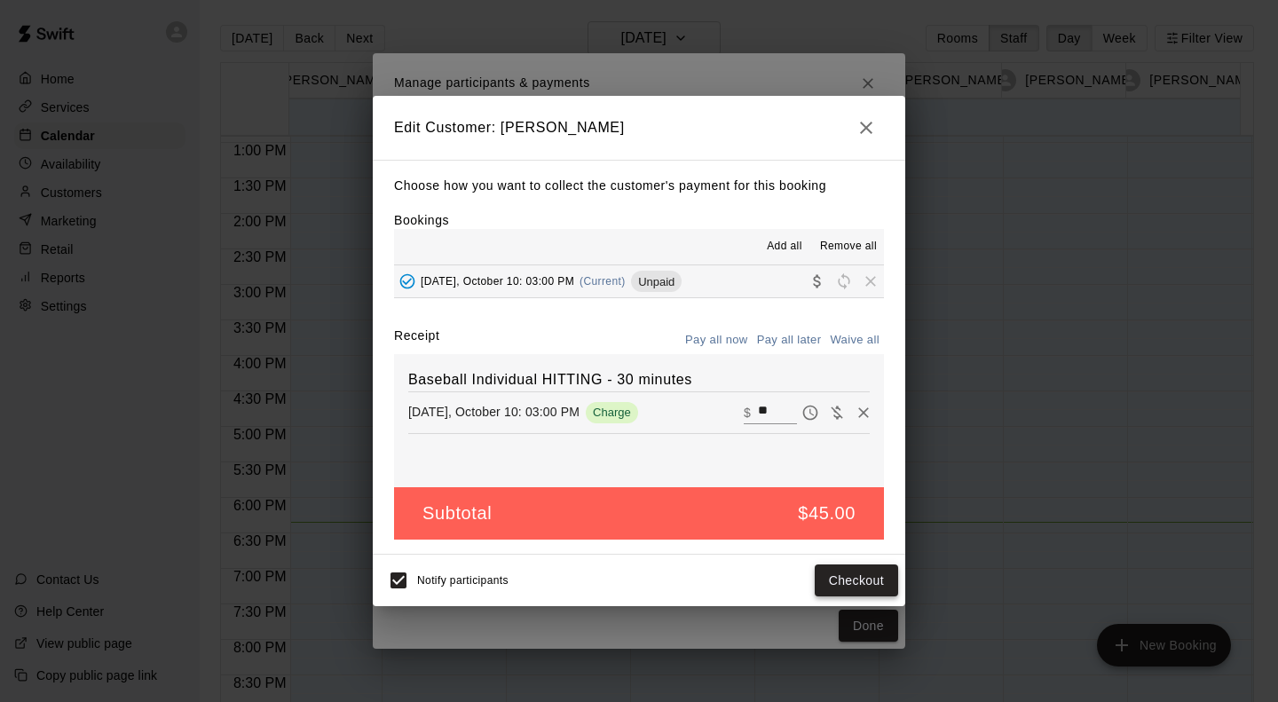
click at [852, 571] on button "Checkout" at bounding box center [856, 581] width 83 height 33
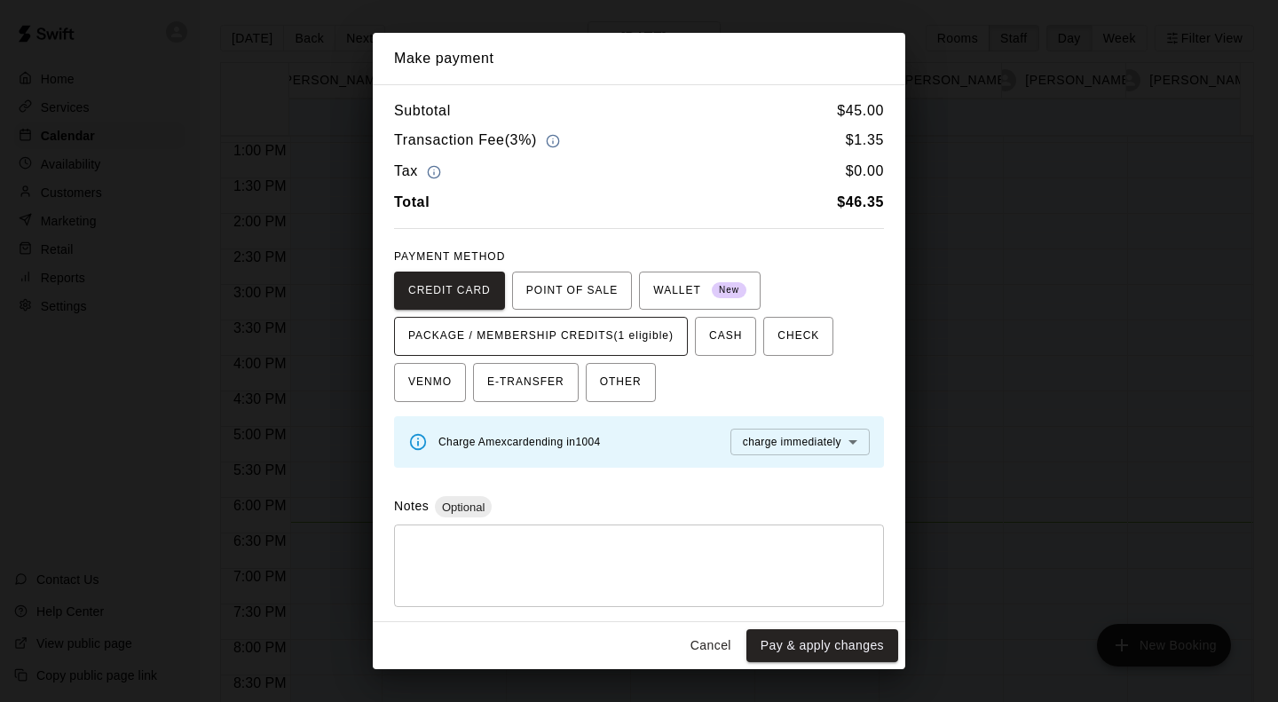
click at [655, 322] on span "PACKAGE / MEMBERSHIP CREDITS (1 eligible)" at bounding box center [540, 336] width 265 height 28
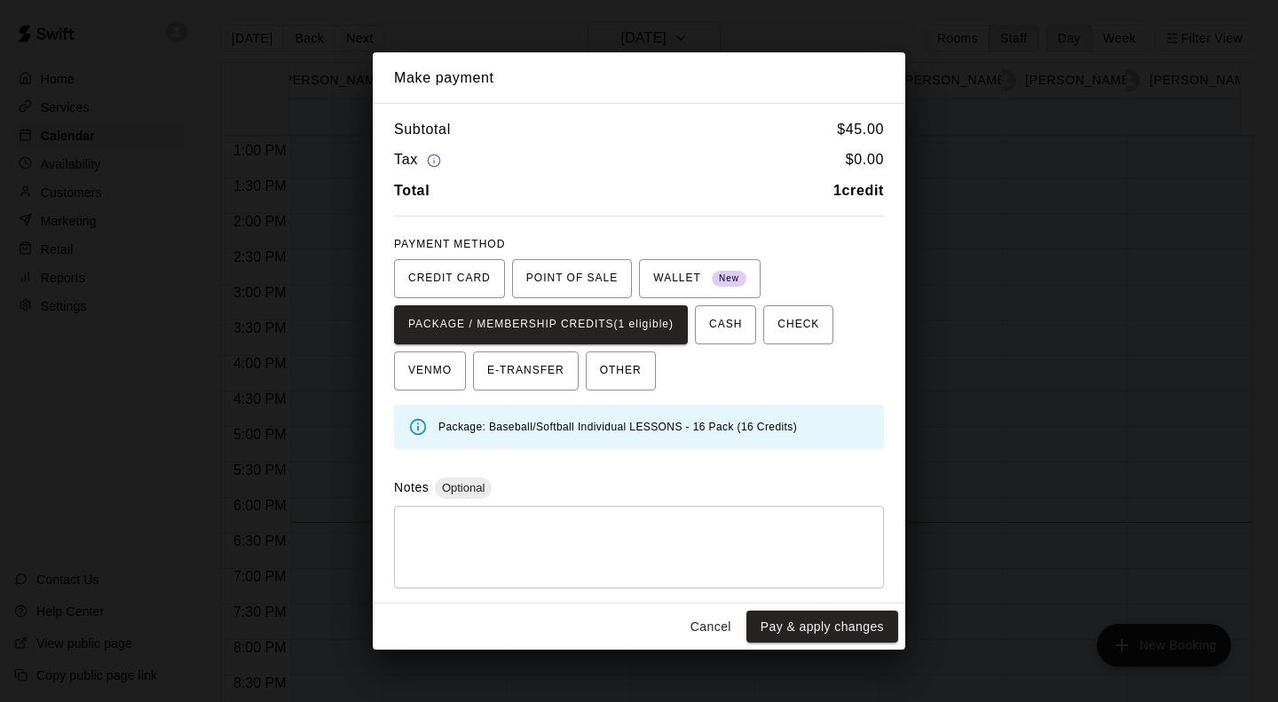
click at [847, 625] on button "Pay & apply changes" at bounding box center [823, 627] width 152 height 33
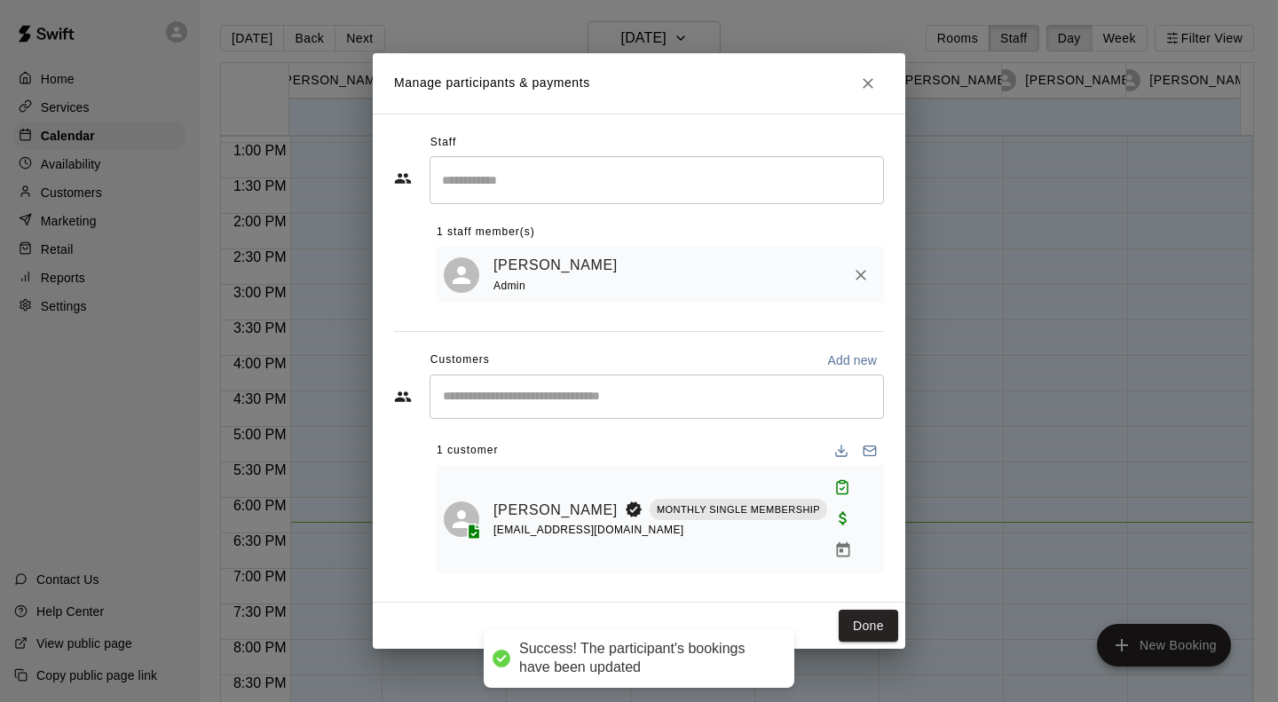
click at [873, 610] on button "Done" at bounding box center [868, 626] width 59 height 33
